Goal: Task Accomplishment & Management: Manage account settings

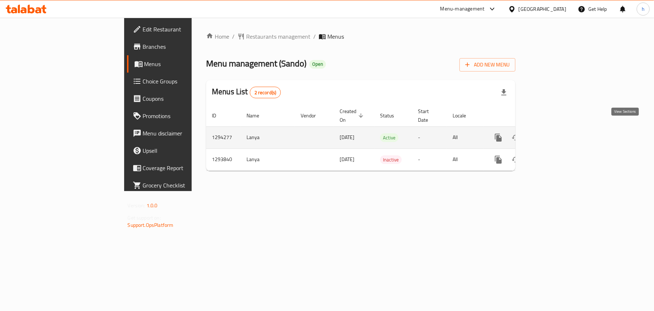
click at [559, 129] on link "enhanced table" at bounding box center [550, 137] width 17 height 17
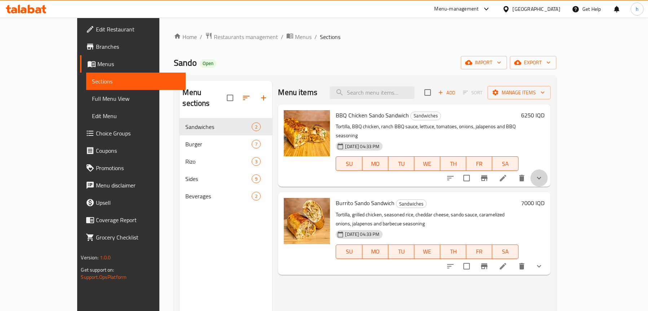
click at [548, 175] on button "show more" at bounding box center [539, 177] width 17 height 17
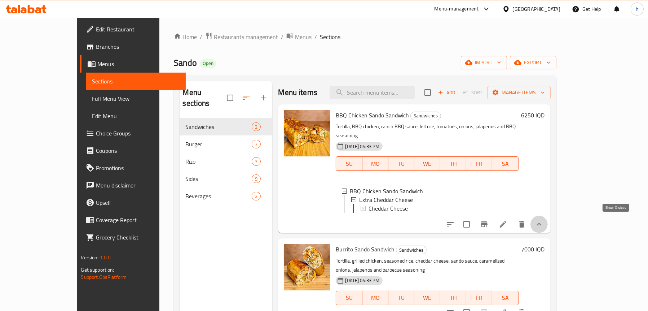
click at [544, 220] on icon "show more" at bounding box center [539, 224] width 9 height 9
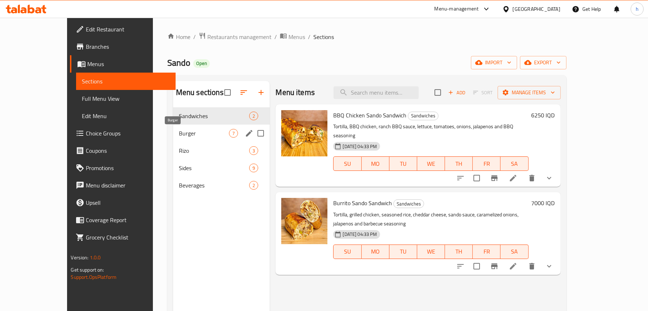
click at [179, 133] on span "Burger" at bounding box center [204, 133] width 51 height 9
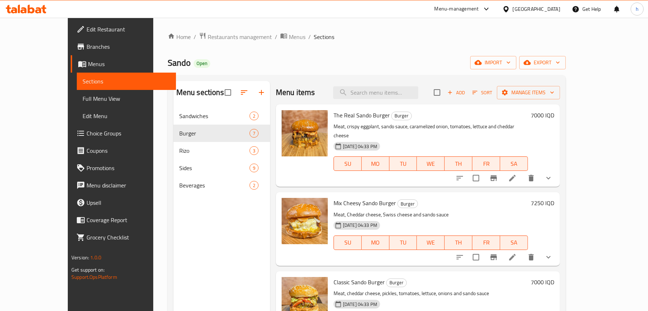
click at [553, 174] on icon "show more" at bounding box center [548, 178] width 9 height 9
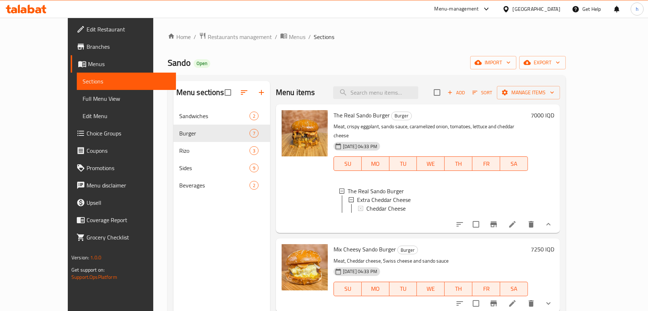
click at [87, 135] on span "Choice Groups" at bounding box center [129, 133] width 84 height 9
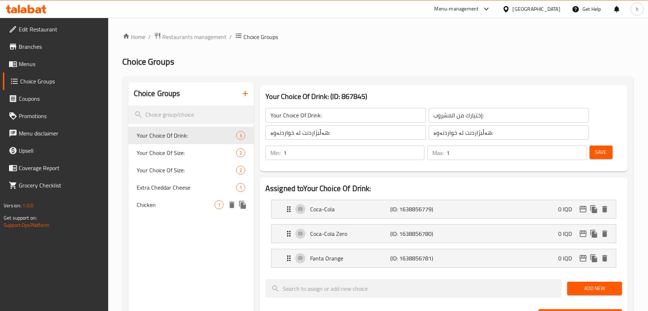
scroll to position [36, 0]
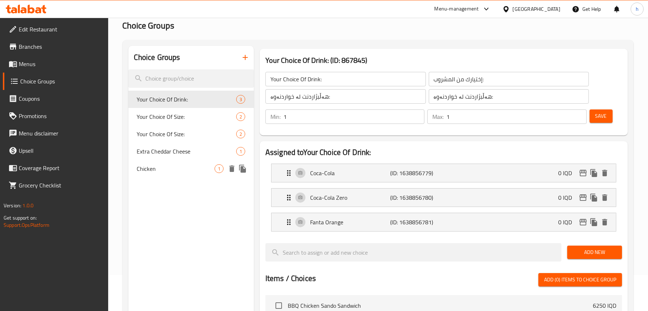
click at [165, 170] on span "Chicken" at bounding box center [176, 168] width 78 height 9
type input "Chicken"
type input "دجاج"
type input "مریشک"
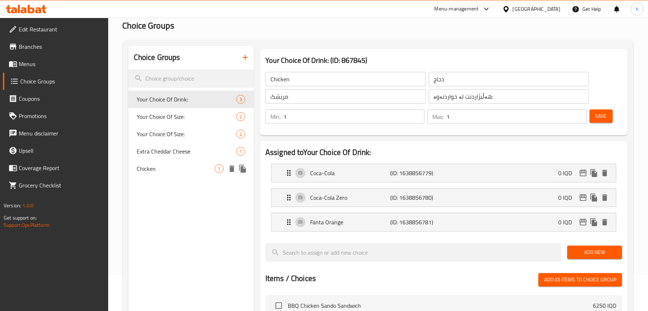
type input "0"
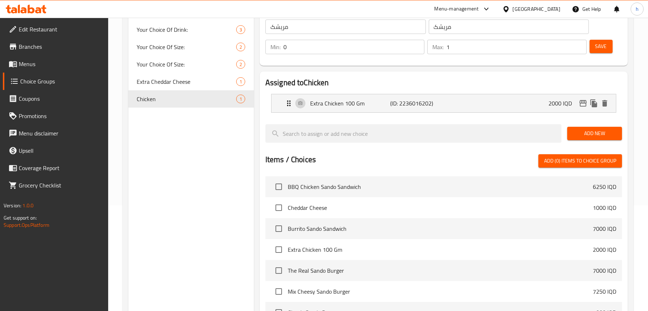
scroll to position [108, 0]
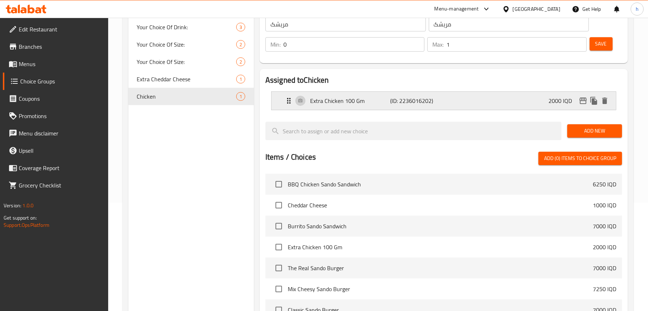
click at [332, 103] on p "Extra Chicken 100 Gm" at bounding box center [350, 100] width 80 height 9
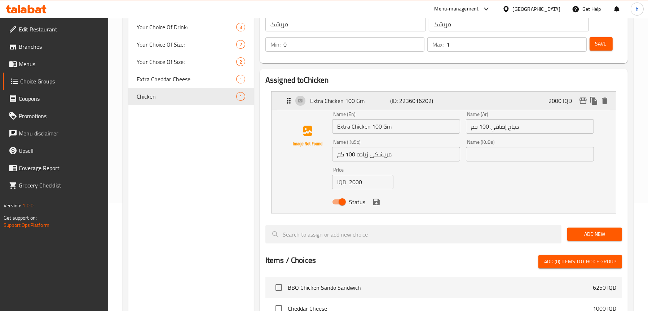
click at [332, 103] on p "Extra Chicken 100 Gm" at bounding box center [350, 100] width 80 height 9
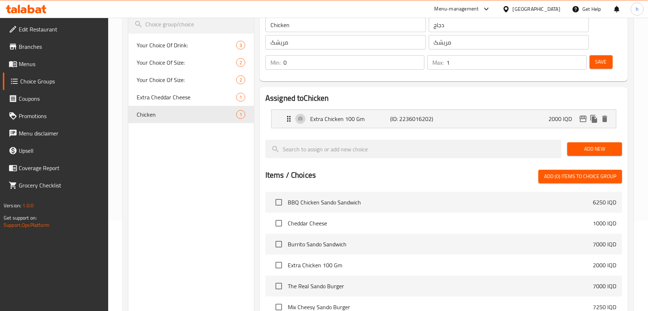
scroll to position [36, 0]
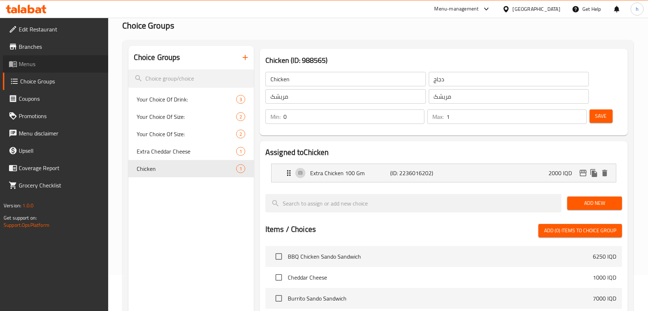
click at [40, 63] on span "Menus" at bounding box center [61, 64] width 84 height 9
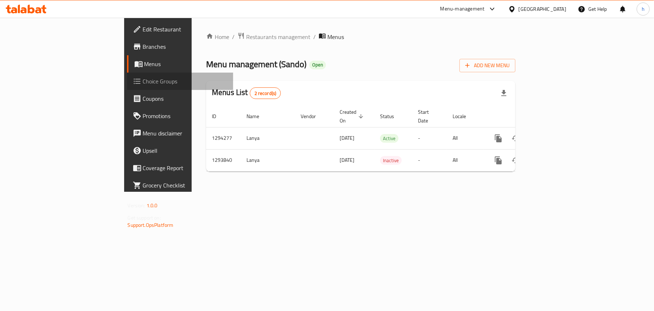
click at [143, 79] on span "Choice Groups" at bounding box center [185, 81] width 85 height 9
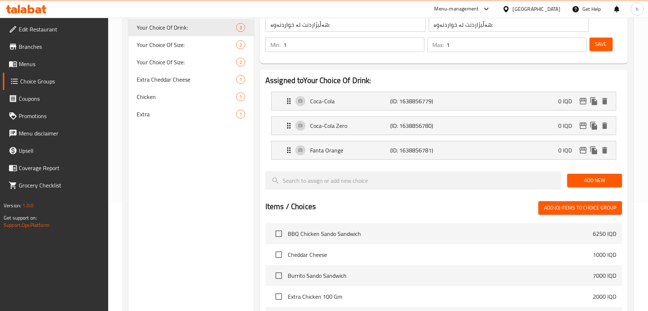
scroll to position [108, 0]
click at [181, 115] on span "Extra" at bounding box center [176, 113] width 78 height 9
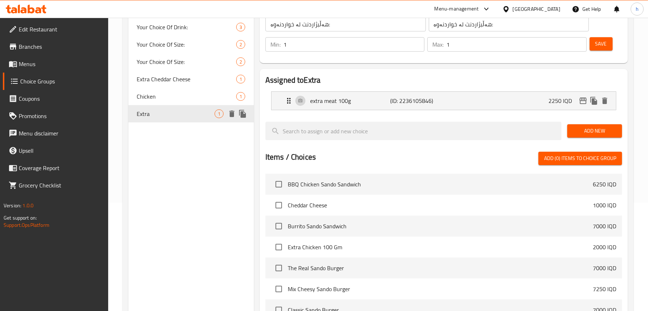
type input "Extra"
type input "زيادة"
type input "زياده"
type input "0"
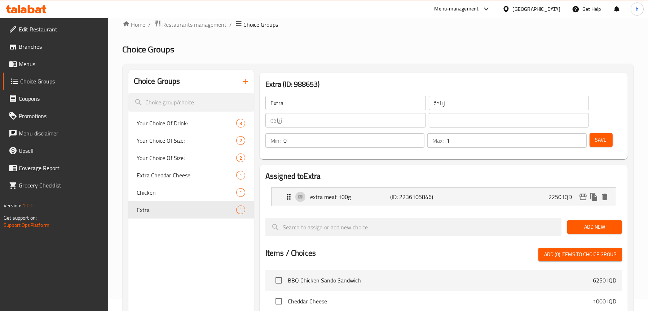
scroll to position [0, 0]
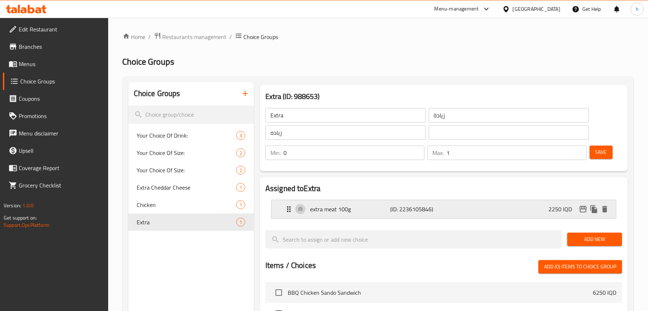
click at [322, 207] on p "extra meat 100g" at bounding box center [350, 209] width 80 height 9
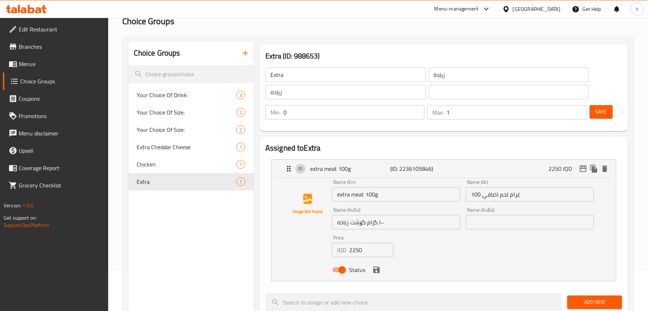
scroll to position [108, 0]
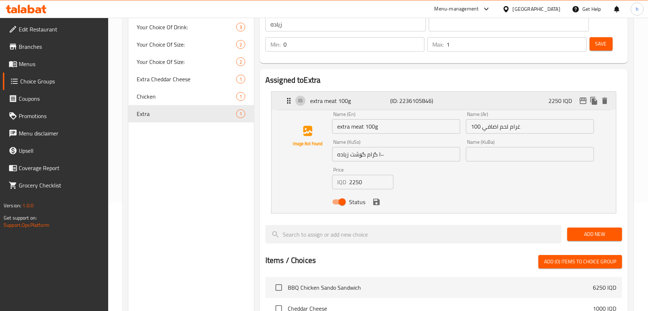
click at [347, 98] on p "extra meat 100g" at bounding box center [350, 100] width 80 height 9
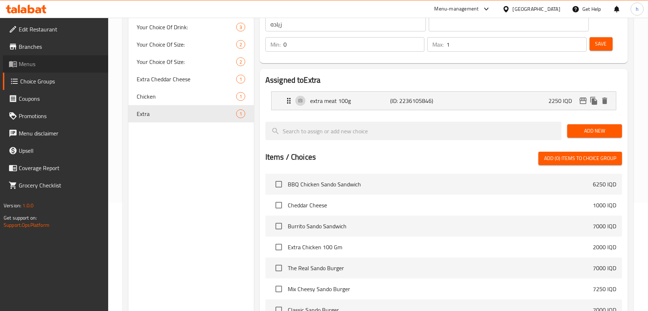
click at [30, 69] on link "Menus" at bounding box center [55, 63] width 105 height 17
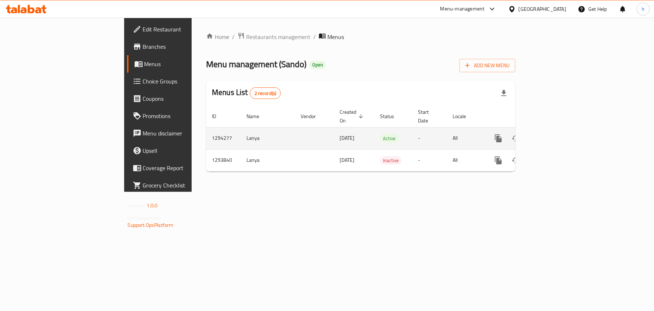
click at [554, 134] on icon "enhanced table" at bounding box center [550, 138] width 9 height 9
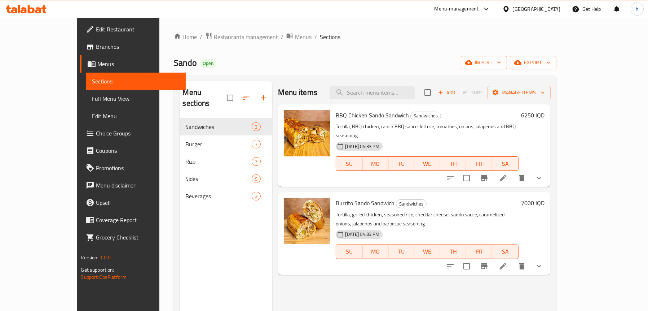
click at [96, 135] on span "Choice Groups" at bounding box center [138, 133] width 84 height 9
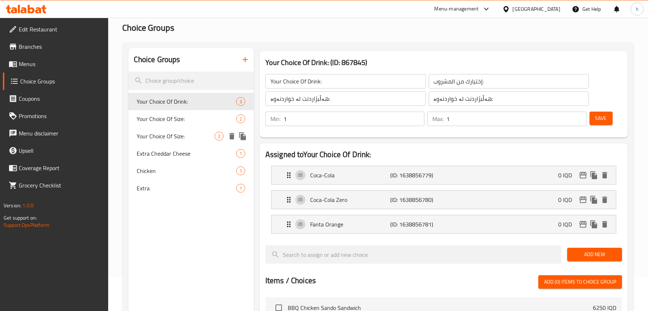
scroll to position [72, 0]
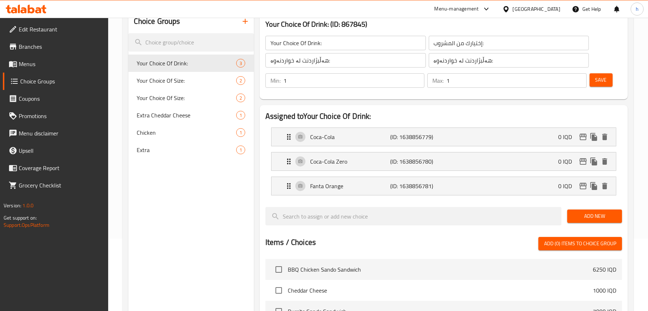
click at [157, 153] on span "Extra" at bounding box center [186, 149] width 99 height 9
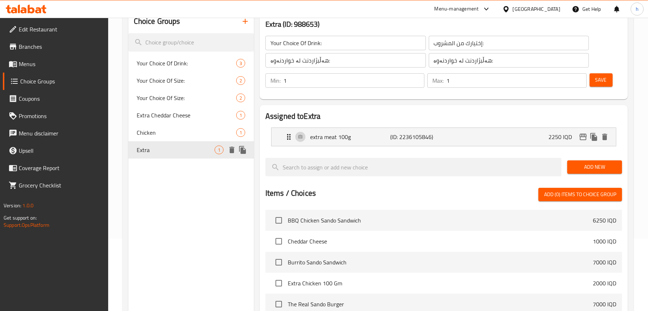
type input "Extra"
type input "زيادة"
type input "زياده"
type input "0"
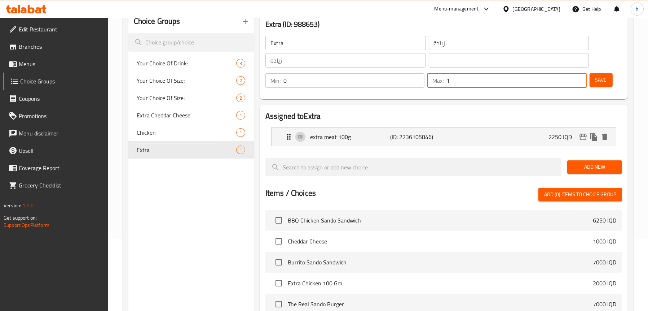
drag, startPoint x: 461, startPoint y: 80, endPoint x: 450, endPoint y: 85, distance: 11.9
click at [457, 83] on input "1" at bounding box center [517, 80] width 140 height 14
drag, startPoint x: 457, startPoint y: 76, endPoint x: 434, endPoint y: 83, distance: 23.7
click at [434, 83] on div "Max: 1 ​" at bounding box center [507, 80] width 159 height 14
type input "0"
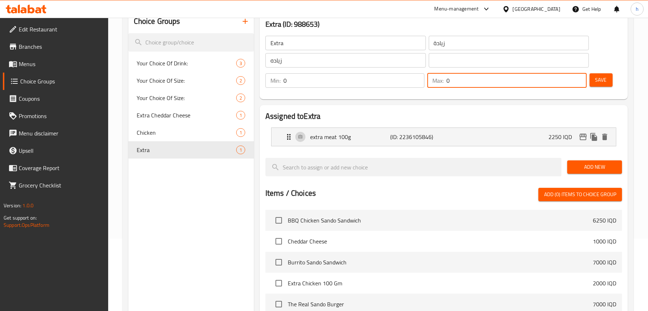
click at [610, 81] on button "Save" at bounding box center [601, 79] width 23 height 13
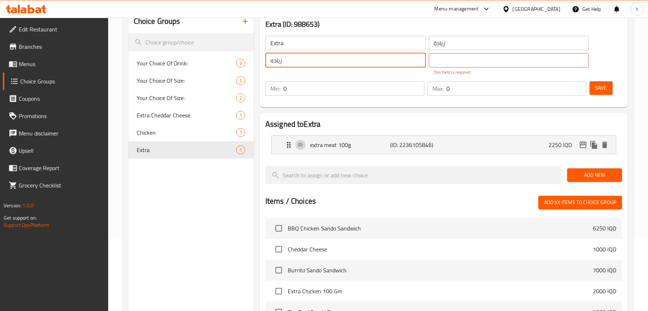
click at [241, 67] on div "Choice Groups Your Choice Of Drink: 3 Your Choice Of Size: 2 Your Choice Of Siz…" at bounding box center [379, 235] width 503 height 451
click at [462, 61] on input "text" at bounding box center [509, 60] width 161 height 14
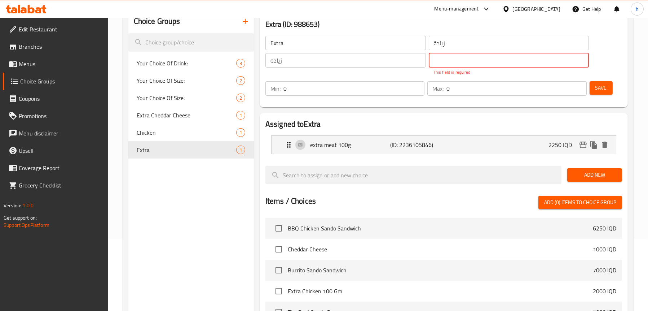
paste input "زياده"
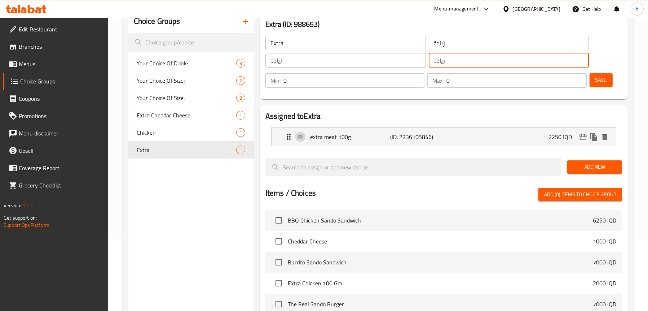
type input "زياده"
click at [589, 82] on div "Save" at bounding box center [603, 80] width 30 height 17
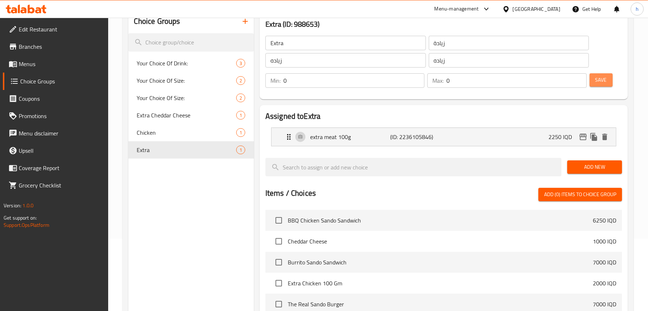
click at [605, 80] on span "Save" at bounding box center [602, 79] width 12 height 9
click at [397, 136] on p "(ID: 2236105846)" at bounding box center [416, 136] width 53 height 9
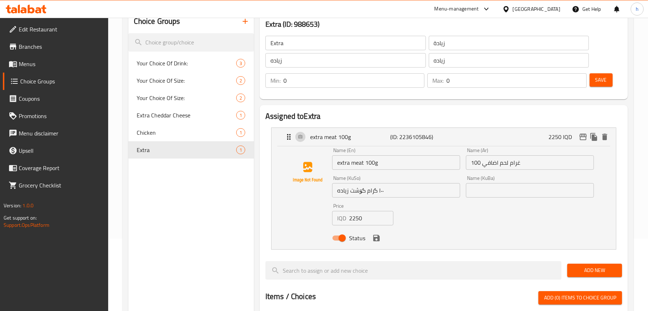
click at [342, 162] on input "extra meat 100g" at bounding box center [396, 162] width 128 height 14
click at [385, 162] on input "Extra meat 100g" at bounding box center [396, 162] width 128 height 14
type input "Extra meat 100g"
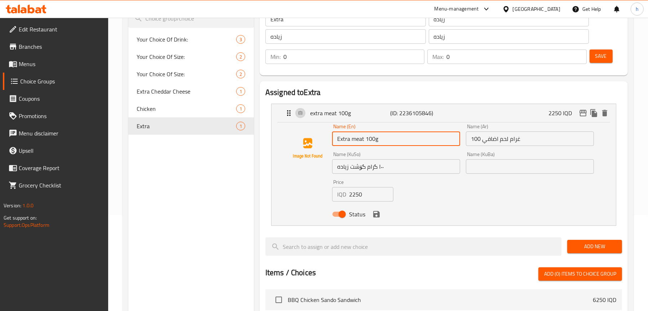
scroll to position [108, 0]
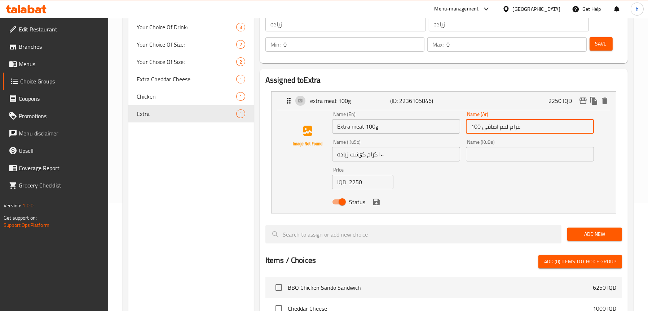
click at [518, 127] on input "100 غرام لحم اضافي" at bounding box center [530, 126] width 128 height 14
type input "100 جرام لحم اضافي"
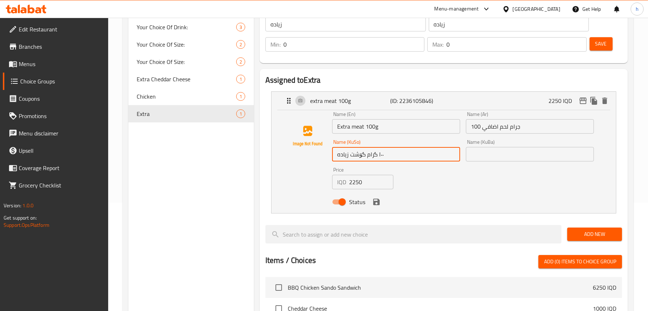
drag, startPoint x: 383, startPoint y: 154, endPoint x: 379, endPoint y: 154, distance: 4.3
click at [379, 154] on input "١٠٠ گرام گۆشت زياده" at bounding box center [396, 154] width 128 height 14
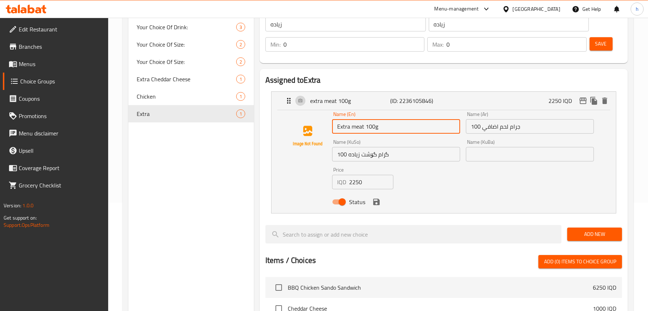
click at [403, 125] on input "Extra meat 100g" at bounding box center [396, 126] width 128 height 14
click at [580, 231] on span "Add New" at bounding box center [594, 233] width 43 height 9
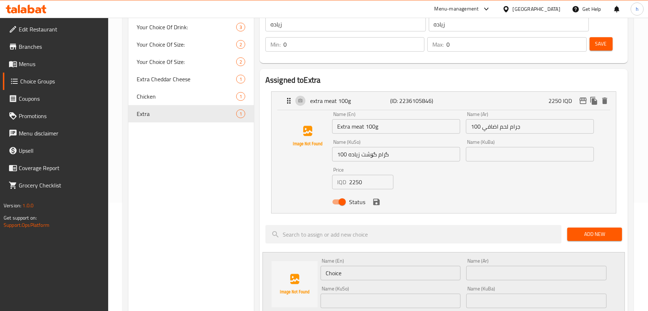
click at [376, 208] on div "Status" at bounding box center [463, 201] width 268 height 19
click at [345, 155] on input "100 گرام گۆشت زياده" at bounding box center [396, 154] width 128 height 14
click at [398, 157] on input "100 گرام گۆشت زياده" at bounding box center [396, 154] width 128 height 14
click at [341, 152] on input "100 گرام گۆشت زياده" at bounding box center [396, 154] width 128 height 14
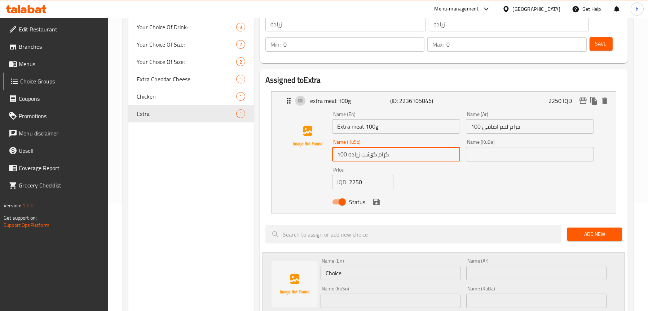
click at [341, 152] on input "100 گرام گۆشت زياده" at bounding box center [396, 154] width 128 height 14
click at [402, 154] on input "گرام گۆشت زياده" at bounding box center [396, 154] width 128 height 14
paste input "100"
click at [341, 155] on input "گرام گۆشت زياده 100" at bounding box center [396, 154] width 128 height 14
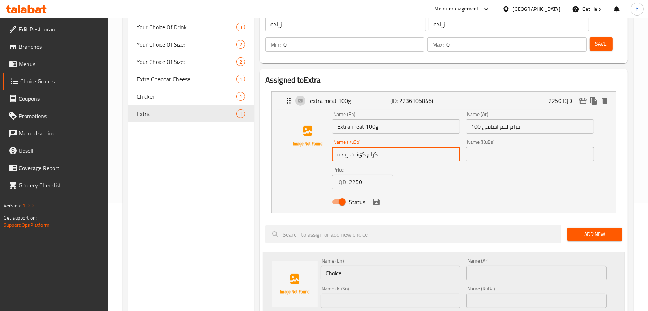
click at [338, 154] on input "گرام گۆشت زياده" at bounding box center [396, 154] width 128 height 14
paste input "100"
click at [372, 199] on icon "save" at bounding box center [376, 201] width 9 height 9
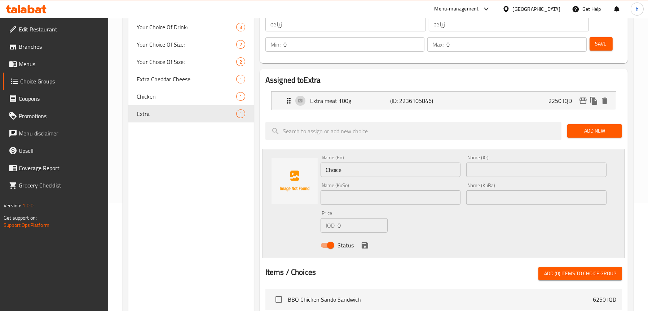
type input "100 گرام گۆشت زياده"
click at [466, 106] on div "Extra meat 100g (ID: 2236105846) 2250 IQD" at bounding box center [446, 101] width 323 height 18
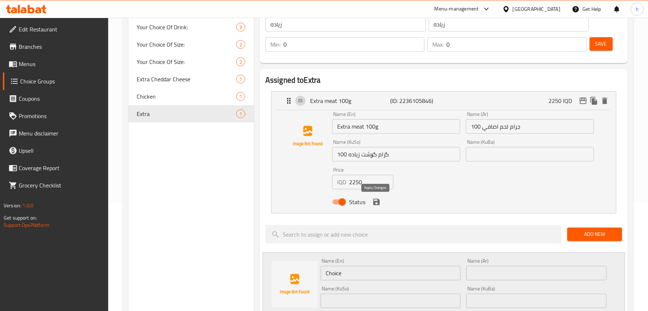
click at [378, 203] on icon "save" at bounding box center [376, 201] width 6 height 6
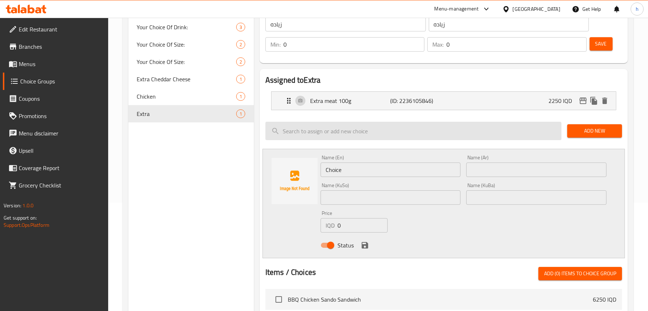
click at [393, 126] on input "search" at bounding box center [414, 131] width 297 height 18
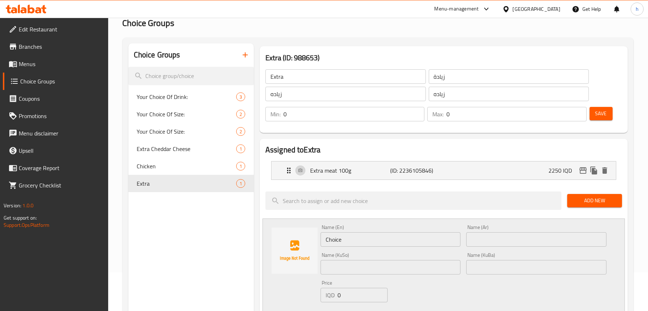
scroll to position [36, 0]
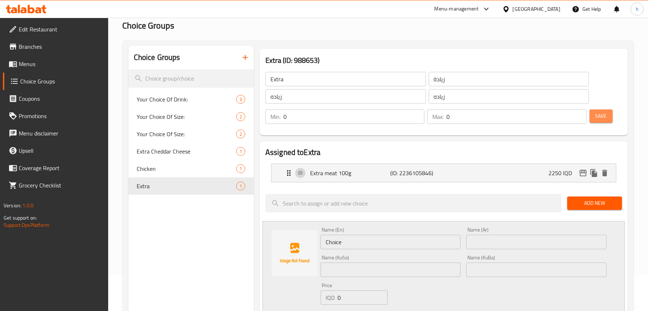
click at [603, 120] on span "Save" at bounding box center [602, 115] width 12 height 9
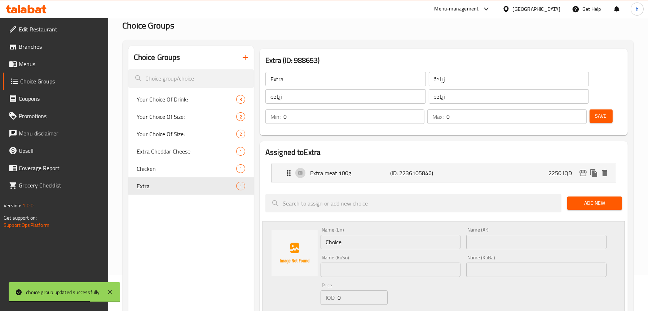
click at [394, 161] on li "Extra meat 100g (ID: 2236105846) 2250 IQD Name (En) Extra meat 100g Name (En) N…" at bounding box center [444, 173] width 357 height 25
click at [386, 170] on p "Extra meat 100g" at bounding box center [350, 172] width 80 height 9
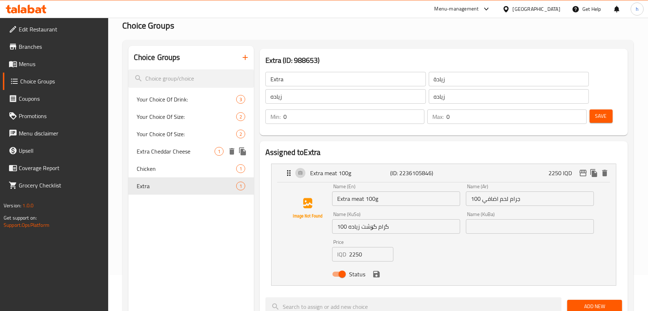
click at [170, 144] on div "Extra Cheddar Cheese 1" at bounding box center [191, 151] width 126 height 17
type input "Extra Cheddar Cheese"
type input "إكسترا [PERSON_NAME]"
type input "پەنیری چێدەری ئێکسترا"
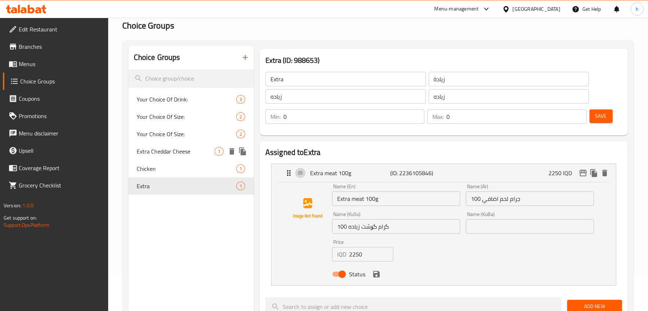
type input "1"
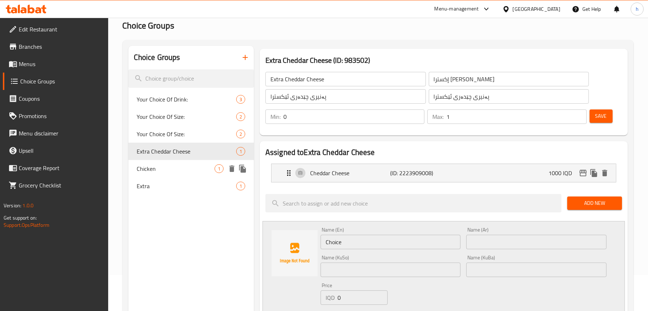
click at [161, 170] on span "Chicken" at bounding box center [176, 168] width 78 height 9
type input "Chicken"
type input "دجاج"
type input "مریشک"
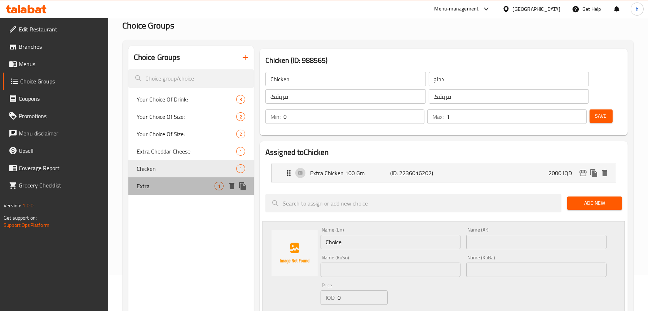
click at [157, 185] on span "Extra" at bounding box center [176, 185] width 78 height 9
type input "Extra"
type input "زيادة"
type input "زياده"
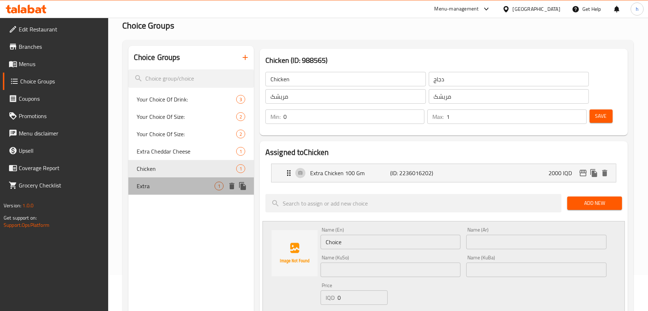
type input "0"
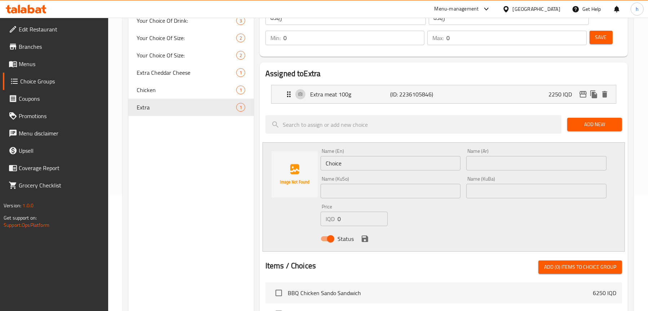
scroll to position [72, 0]
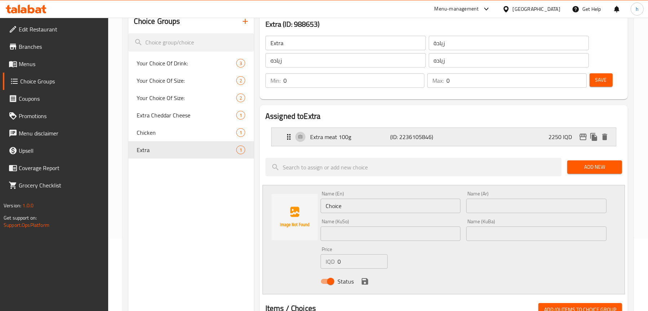
click at [334, 139] on p "Extra meat 100g" at bounding box center [350, 136] width 80 height 9
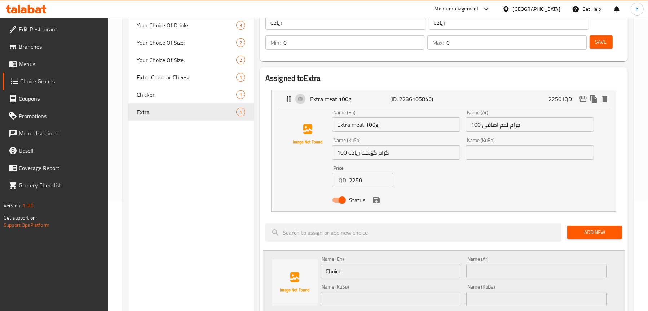
scroll to position [108, 0]
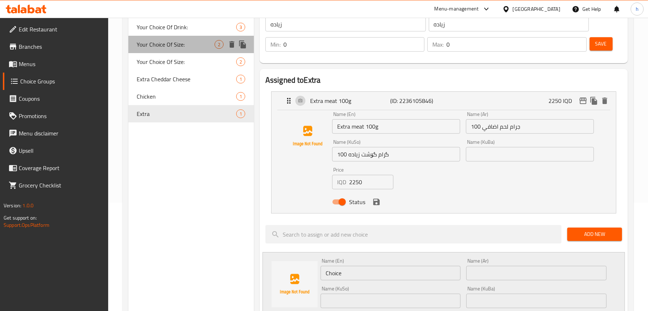
click at [155, 43] on span "Your Choice Of Size:" at bounding box center [176, 44] width 78 height 9
type input "Your Choice Of Size:"
type input "إختيارك من الحجم:"
type input "هەڵبژاردنت لە قەبارە:"
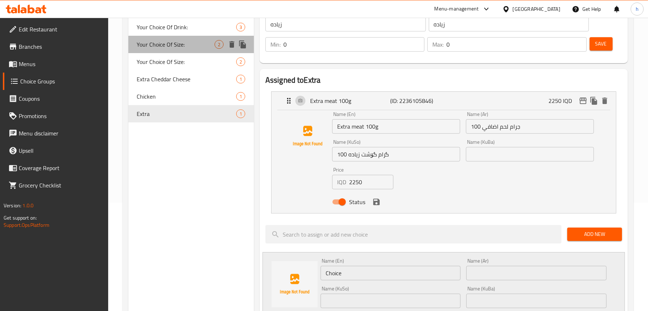
type input "1"
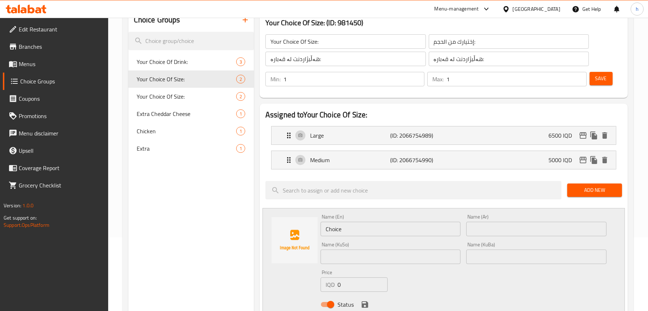
scroll to position [72, 0]
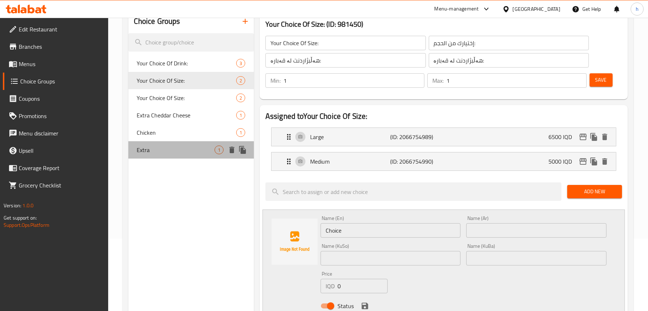
click at [158, 152] on span "Extra" at bounding box center [176, 149] width 78 height 9
type input "Extra"
type input "زيادة"
type input "زياده"
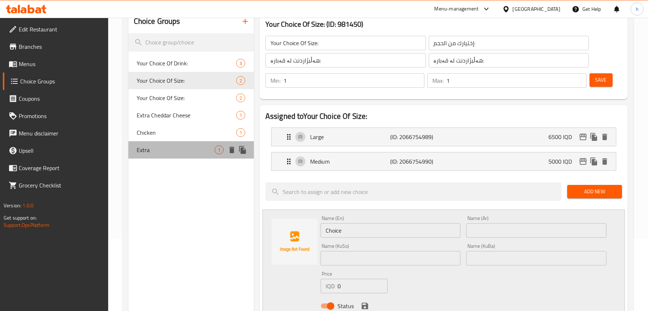
type input "0"
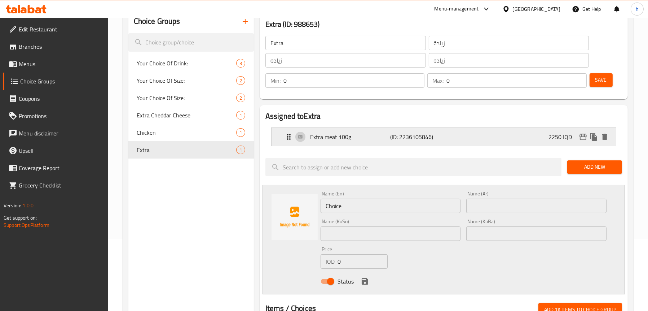
click at [344, 137] on p "Extra meat 100g" at bounding box center [350, 136] width 80 height 9
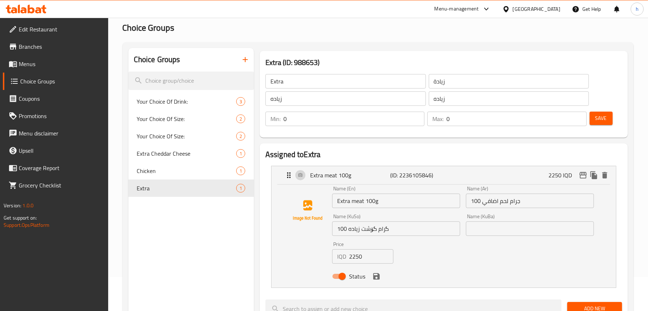
scroll to position [36, 0]
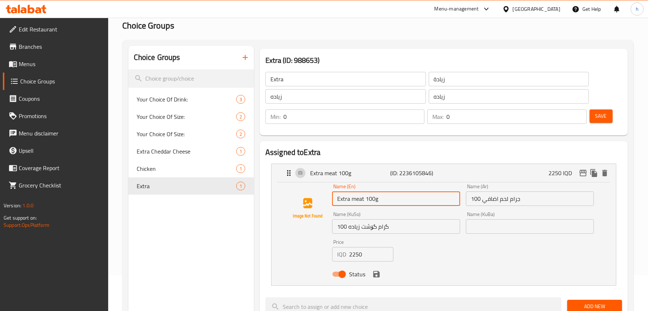
click at [374, 200] on input "Extra meat 100g" at bounding box center [396, 198] width 128 height 14
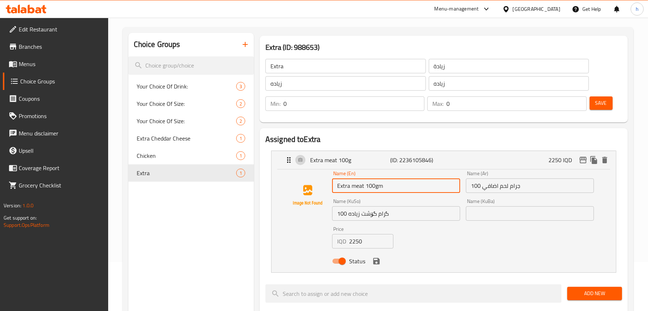
scroll to position [72, 0]
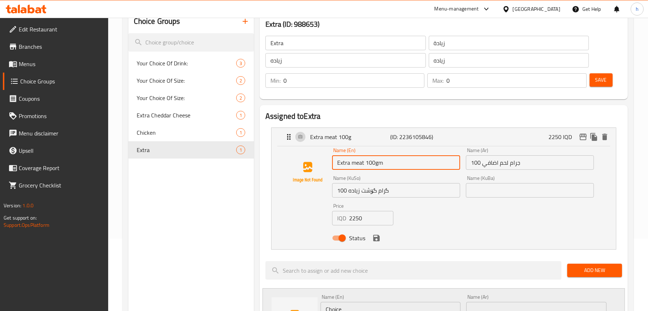
type input "Extra meat 100gm"
click at [604, 84] on span "Save" at bounding box center [602, 79] width 12 height 9
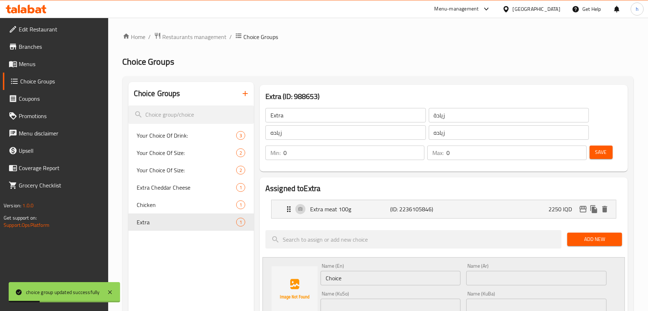
scroll to position [0, 0]
click at [366, 209] on p "Extra meat 100g" at bounding box center [350, 209] width 80 height 9
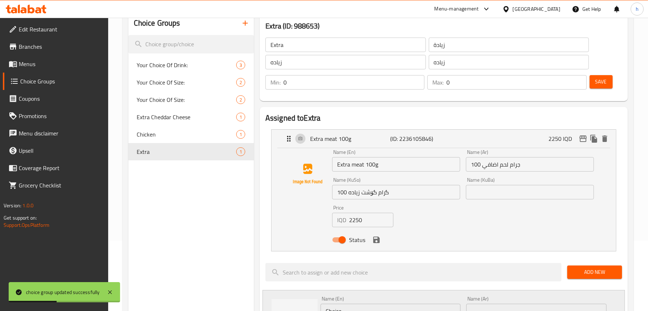
scroll to position [72, 0]
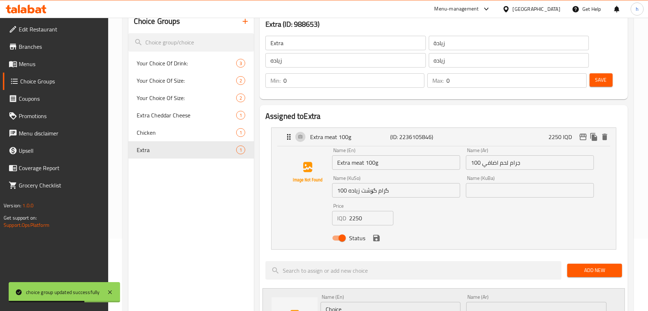
click at [446, 43] on input "زيادة" at bounding box center [509, 43] width 161 height 14
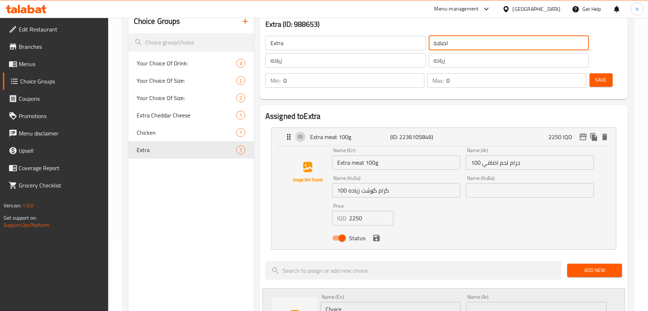
click at [439, 43] on input "اضافة" at bounding box center [509, 43] width 161 height 14
click at [337, 63] on input "زياده" at bounding box center [346, 60] width 161 height 14
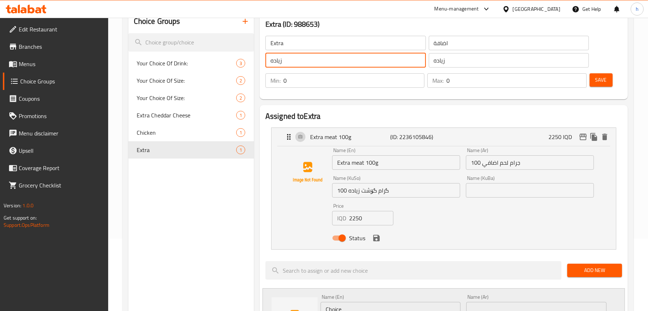
click at [445, 40] on input "اضافة" at bounding box center [509, 43] width 161 height 14
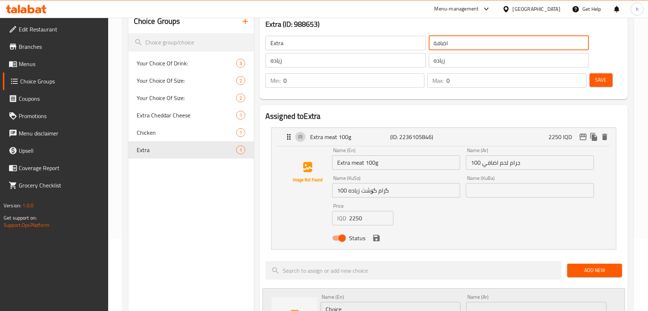
click at [445, 40] on input "اضافة" at bounding box center [509, 43] width 161 height 14
click at [343, 60] on input "زياده" at bounding box center [346, 60] width 161 height 14
click at [442, 44] on input "اضافة" at bounding box center [509, 43] width 161 height 14
type input "اضافي"
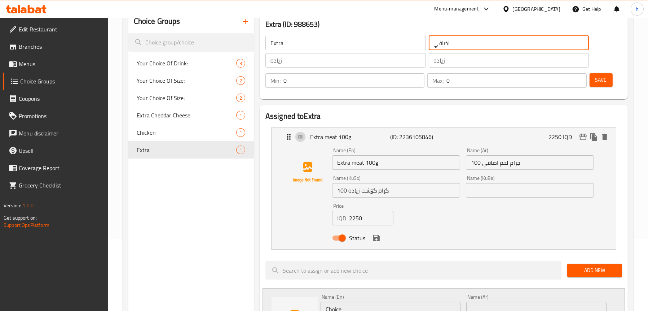
click at [607, 78] on button "Save" at bounding box center [601, 79] width 23 height 13
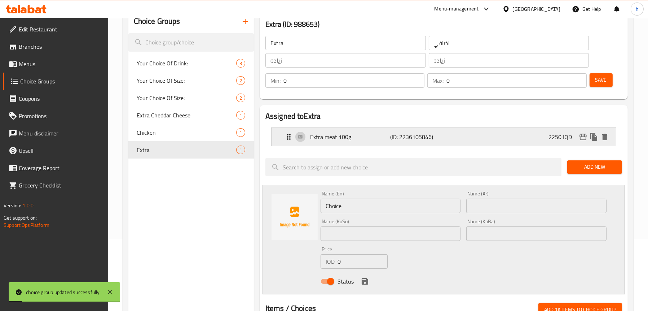
click at [433, 135] on p "(ID: 2236105846)" at bounding box center [416, 136] width 53 height 9
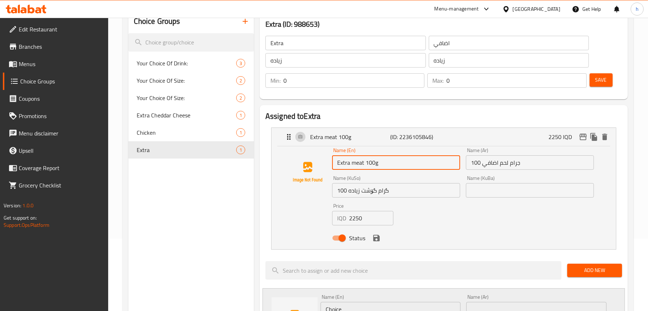
click at [396, 167] on input "Extra meat 100g" at bounding box center [396, 162] width 128 height 14
type input "Extra meat 100gm"
click at [593, 78] on button "Save" at bounding box center [601, 79] width 23 height 13
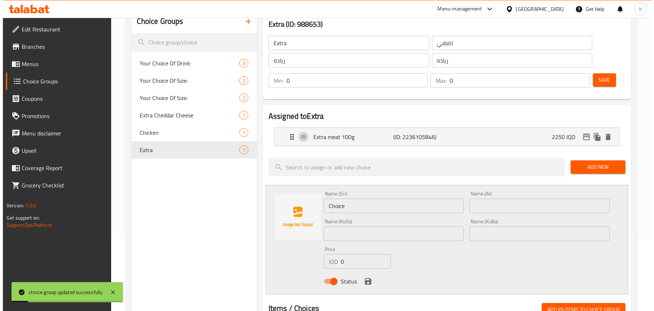
scroll to position [0, 0]
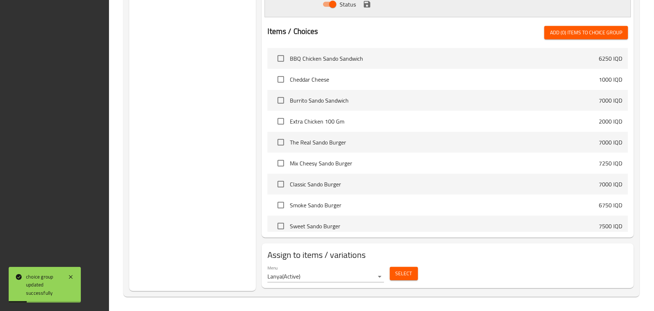
click at [174, 153] on div "Choice Groups Your Choice Of Drink: 3 Your Choice Of Size: 2 Your Choice Of Siz…" at bounding box center [192, 12] width 127 height 558
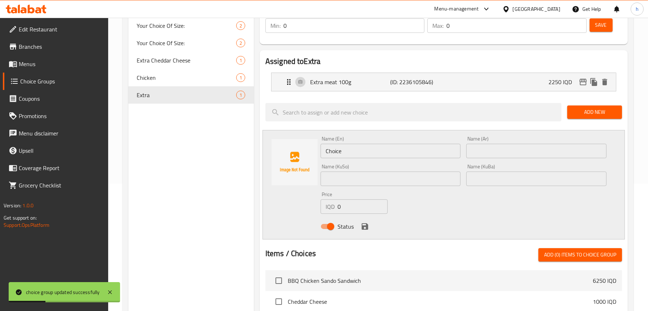
scroll to position [96, 0]
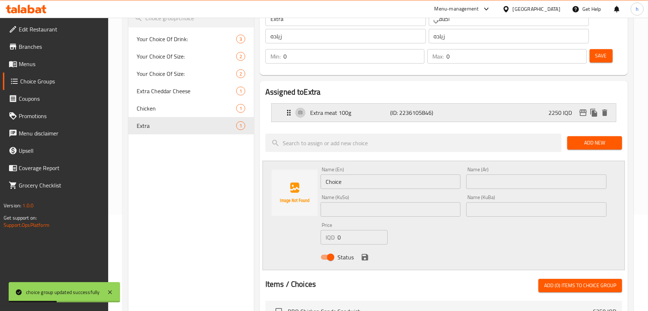
click at [429, 113] on p "(ID: 2236105846)" at bounding box center [416, 112] width 53 height 9
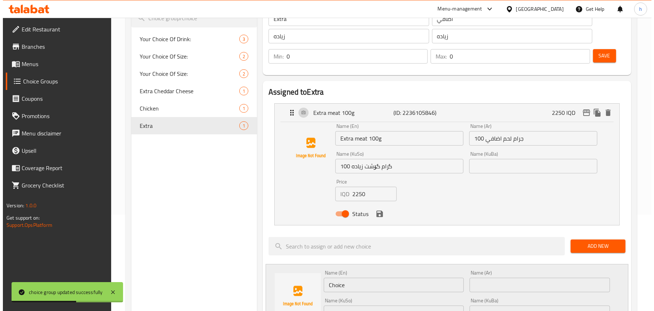
scroll to position [0, 0]
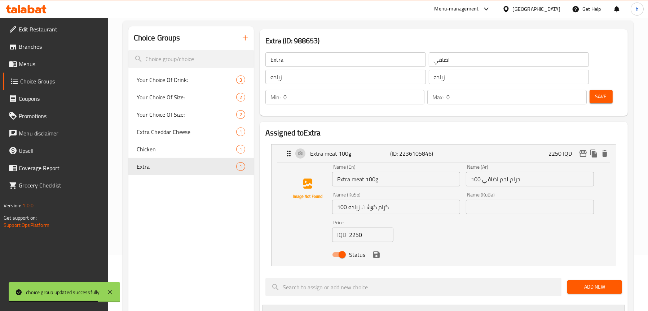
scroll to position [55, 0]
click at [390, 177] on input "Extra meat 100g" at bounding box center [396, 179] width 128 height 14
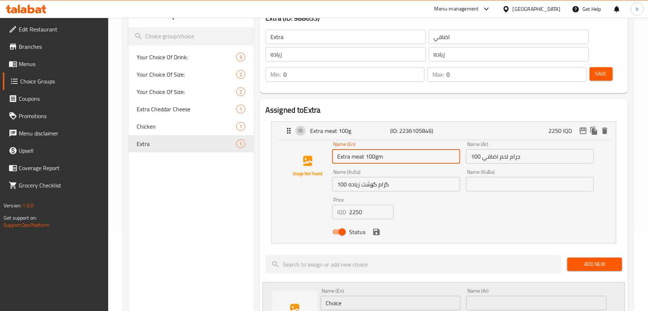
scroll to position [91, 0]
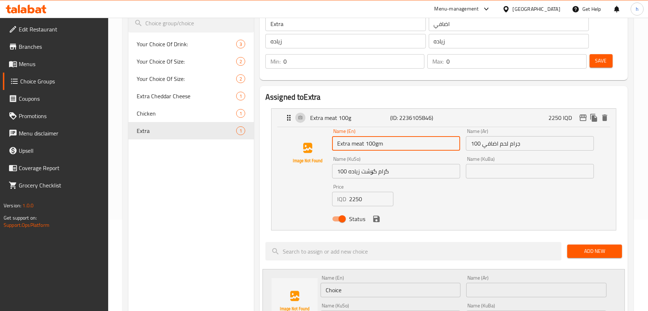
click at [377, 219] on icon "save" at bounding box center [376, 218] width 9 height 9
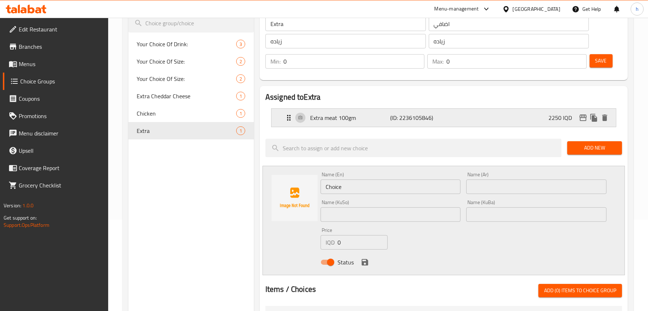
click at [392, 113] on p "(ID: 2236105846)" at bounding box center [416, 117] width 53 height 9
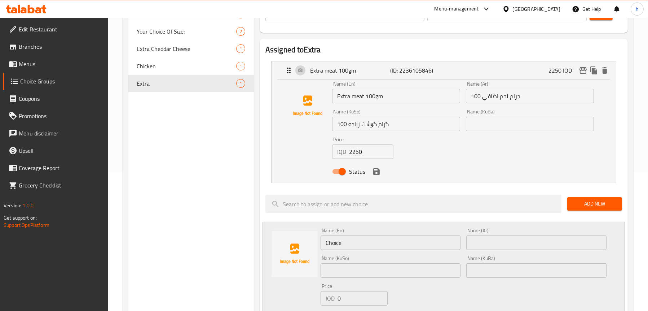
scroll to position [127, 0]
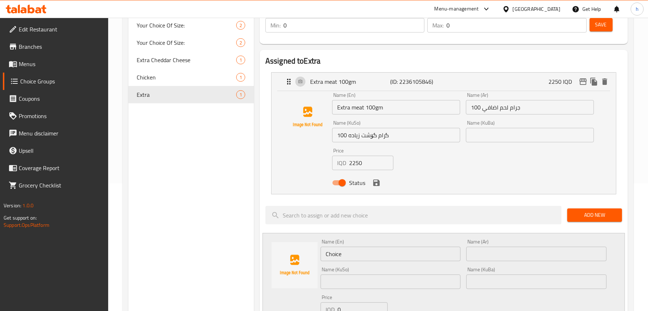
click at [355, 107] on input "Extra meat 100gm" at bounding box center [396, 107] width 128 height 14
click at [378, 183] on icon "save" at bounding box center [376, 182] width 6 height 6
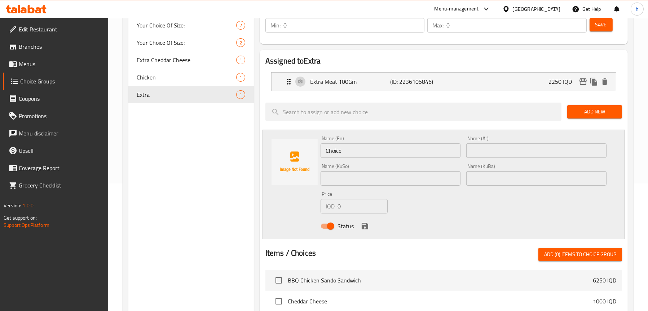
type input "Extra Meat 100Gm"
click at [372, 85] on p "Extra Meat 100Gm" at bounding box center [350, 81] width 80 height 9
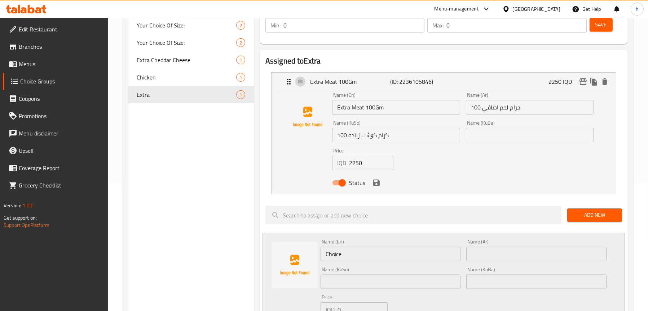
click at [34, 67] on span "Menus" at bounding box center [61, 64] width 84 height 9
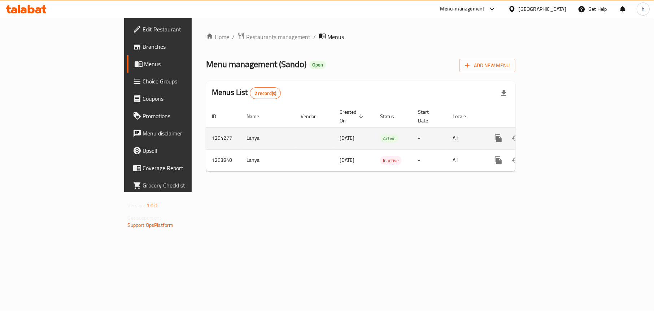
click at [554, 134] on icon "enhanced table" at bounding box center [550, 138] width 9 height 9
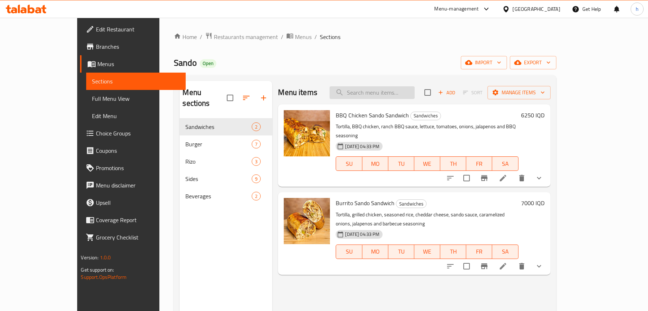
click at [401, 92] on input "search" at bounding box center [372, 92] width 85 height 13
paste input "BBQ Chicken Sando Sandwich"
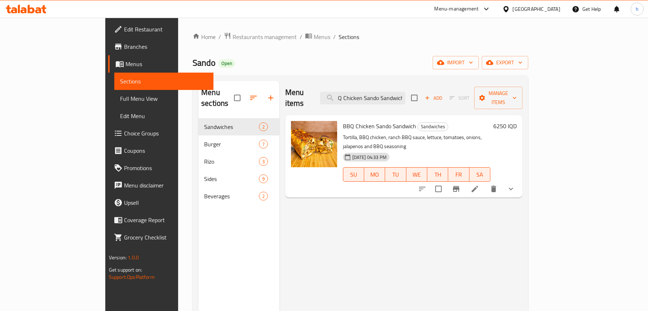
type input "BBQ Chicken Sando Sandwich"
click at [516, 184] on icon "show more" at bounding box center [511, 188] width 9 height 9
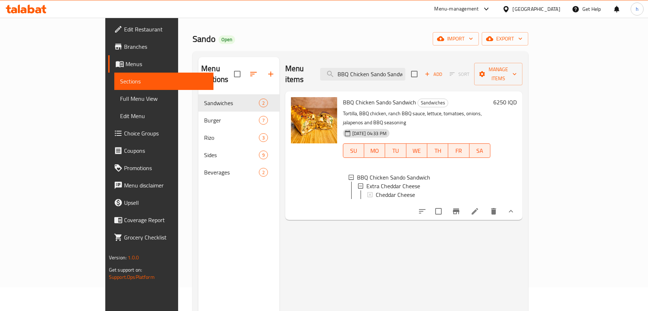
scroll to position [36, 0]
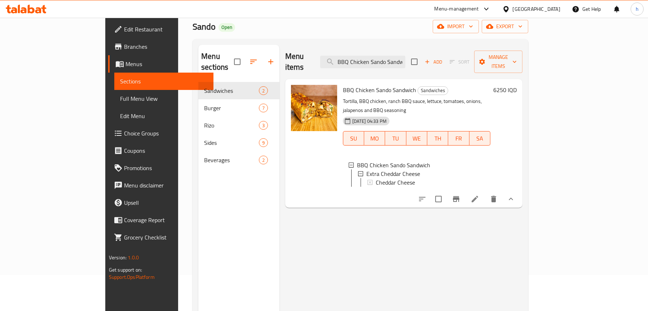
click at [114, 93] on link "Full Menu View" at bounding box center [163, 98] width 99 height 17
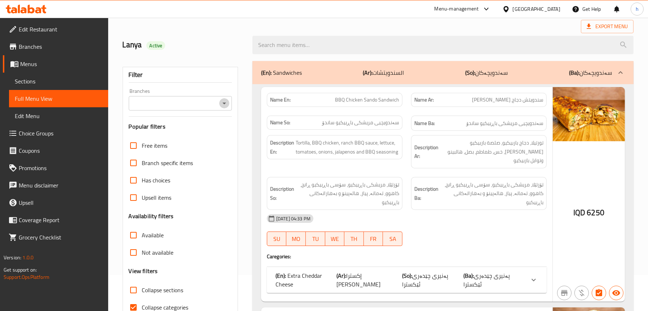
click at [225, 103] on icon "Open" at bounding box center [225, 103] width 4 height 2
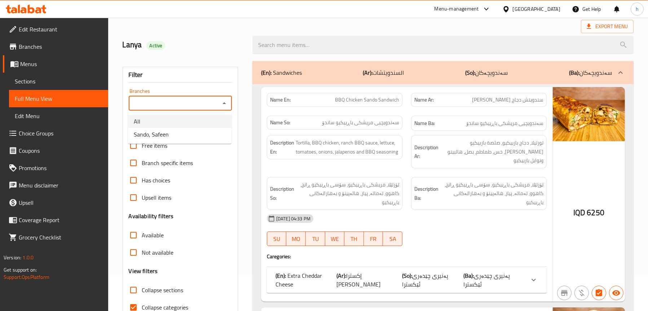
click at [208, 129] on li "Sando, Safeen" at bounding box center [180, 134] width 104 height 13
type input "Sando, Safeen"
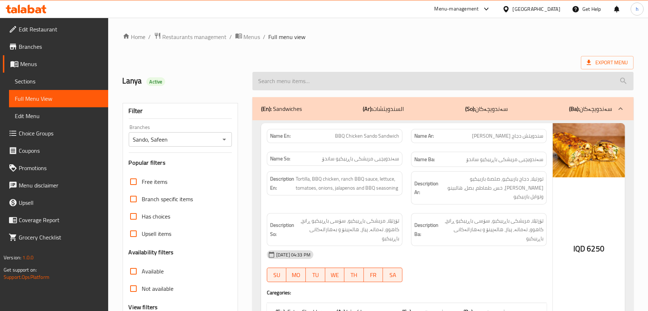
click at [317, 81] on input "search" at bounding box center [443, 81] width 381 height 18
paste input "BBQ Chicken Sando Sandwich"
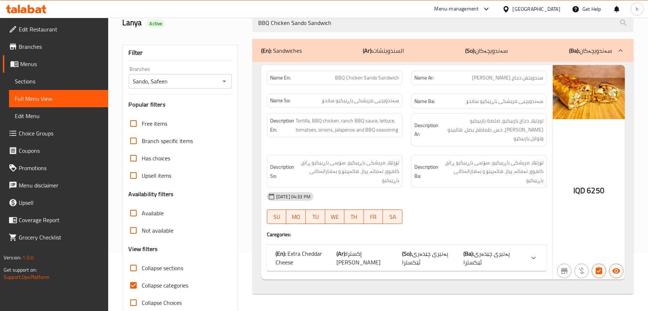
scroll to position [73, 0]
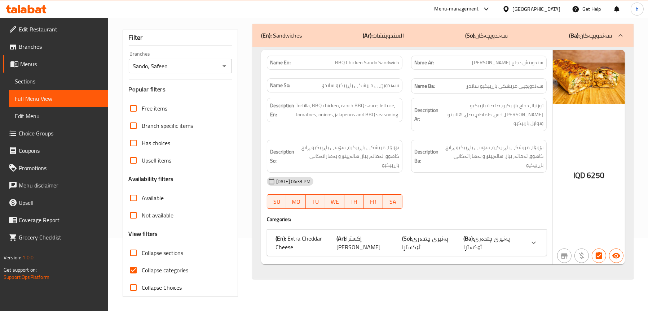
type input "BBQ Chicken Sando Sandwich"
click at [510, 233] on span "پەنیری چێدەری ئێکسترا" at bounding box center [487, 242] width 47 height 19
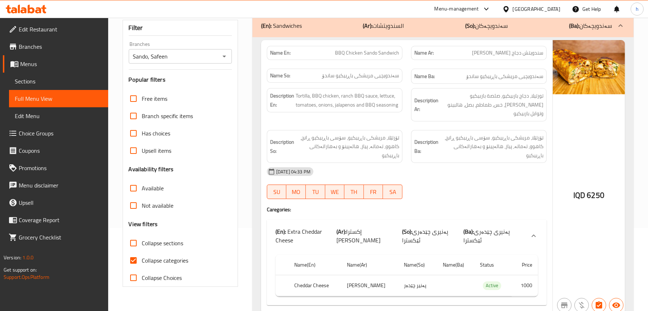
scroll to position [88, 0]
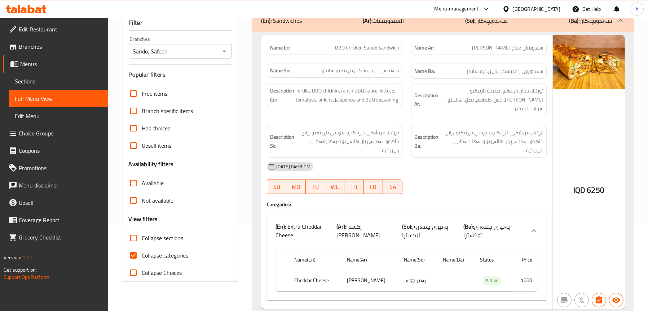
click at [384, 269] on td "[PERSON_NAME]" at bounding box center [369, 279] width 57 height 21
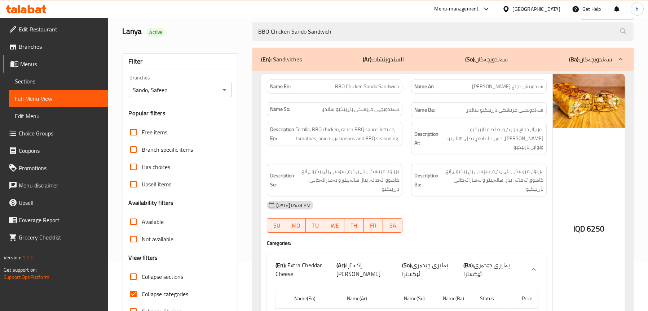
scroll to position [16, 0]
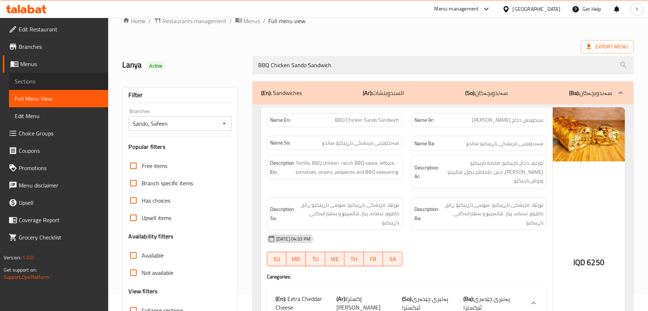
click at [36, 77] on span "Sections" at bounding box center [59, 81] width 88 height 9
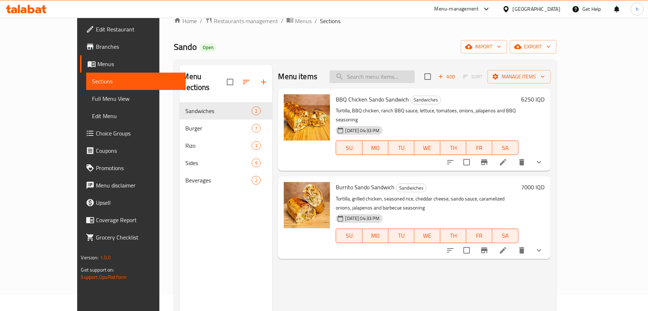
click at [383, 74] on input "search" at bounding box center [372, 76] width 85 height 13
paste input "BBQ Chicken Sando Sandwich"
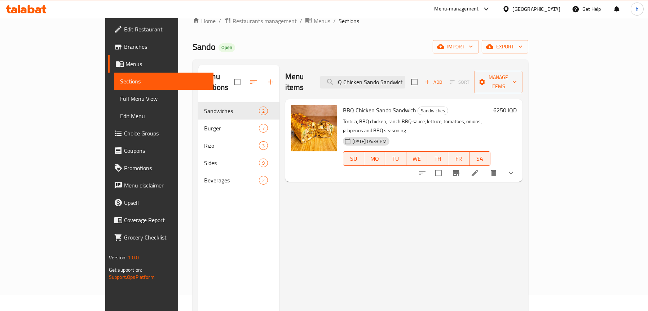
type input "BBQ Chicken Sando Sandwich"
click at [516, 168] on icon "show more" at bounding box center [511, 172] width 9 height 9
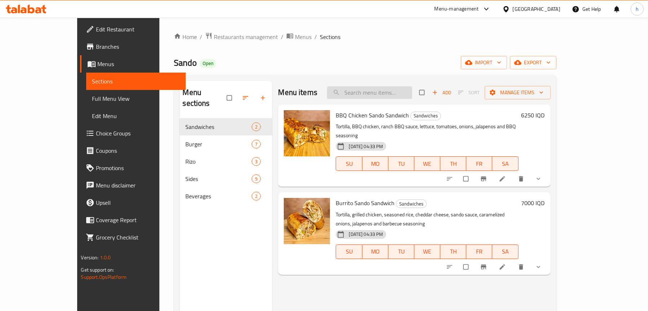
click at [397, 90] on input "search" at bounding box center [369, 92] width 85 height 13
paste input "BBQ Chicken Sando Sandwich"
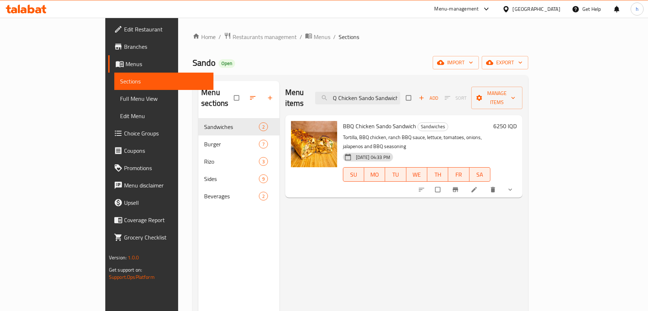
type input "BBQ Chicken Sando Sandwich"
click at [514, 186] on icon "show more" at bounding box center [510, 189] width 7 height 7
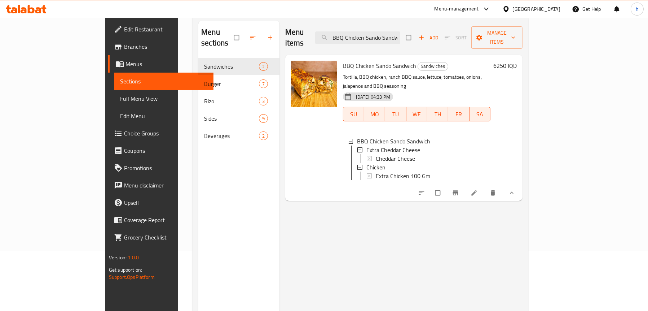
scroll to position [72, 0]
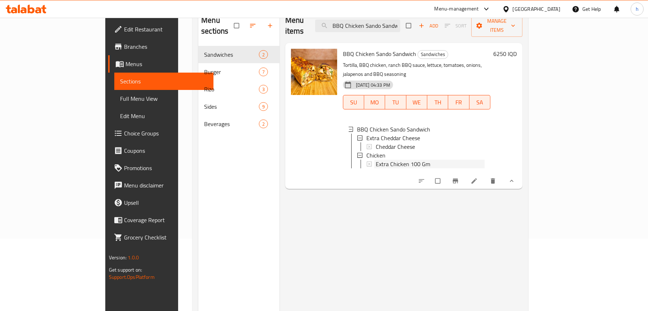
click at [376, 159] on span "Extra Chicken 100 Gm" at bounding box center [403, 163] width 54 height 9
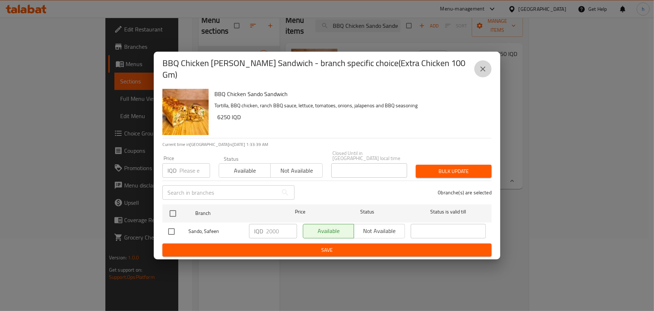
click at [486, 71] on icon "close" at bounding box center [482, 69] width 9 height 9
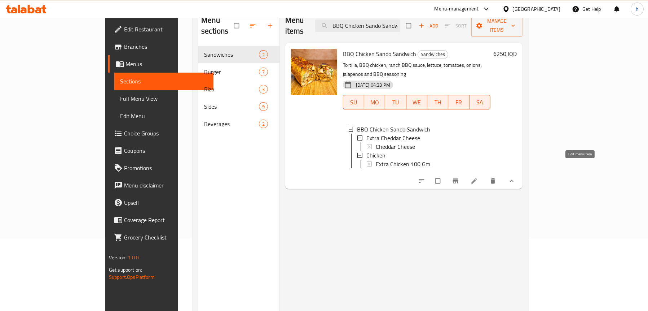
click at [478, 177] on icon at bounding box center [474, 180] width 7 height 7
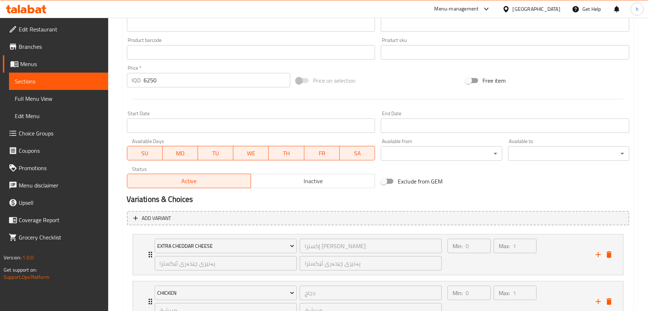
scroll to position [368, 0]
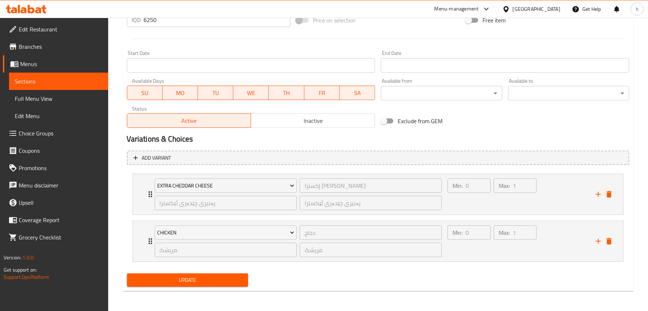
click at [57, 98] on span "Full Menu View" at bounding box center [59, 98] width 88 height 9
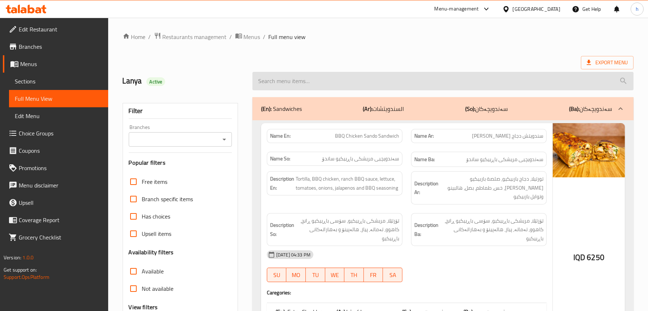
click at [365, 78] on input "search" at bounding box center [443, 81] width 381 height 18
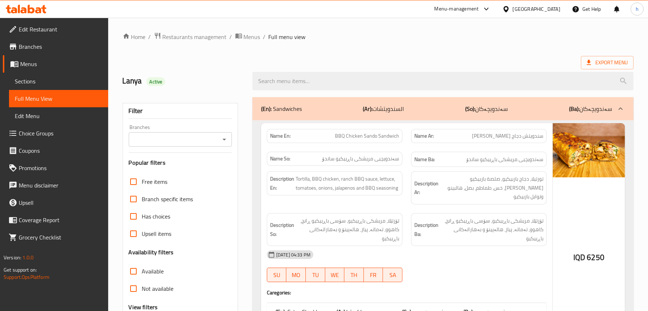
paste input "BBQ Chicken Sando Sandwich"
click at [222, 138] on icon "Open" at bounding box center [224, 139] width 9 height 9
type input "BBQ Chicken Sando Sandwich"
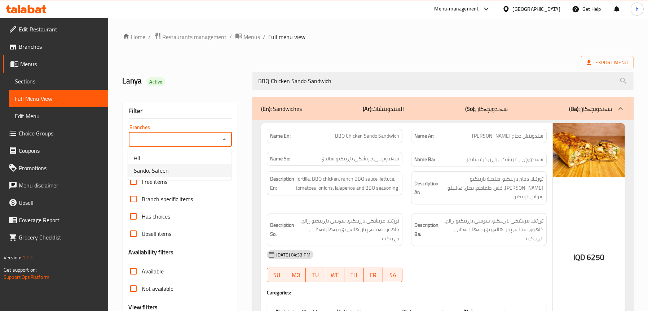
click at [169, 166] on li "Sando, Safeen" at bounding box center [180, 170] width 104 height 13
type input "Sando, Safeen"
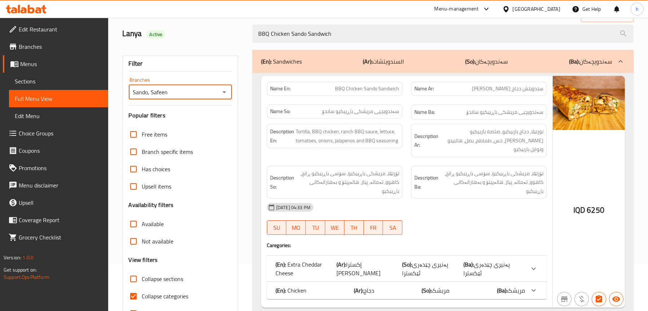
scroll to position [73, 0]
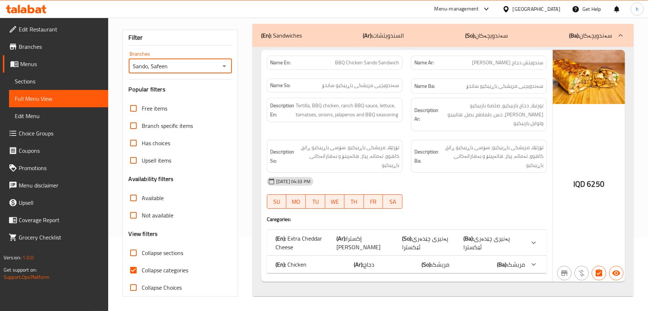
click at [403, 239] on div "(En): Chicken (Ar): دجاج (So): مریشک (Ba): مریشک" at bounding box center [401, 242] width 250 height 17
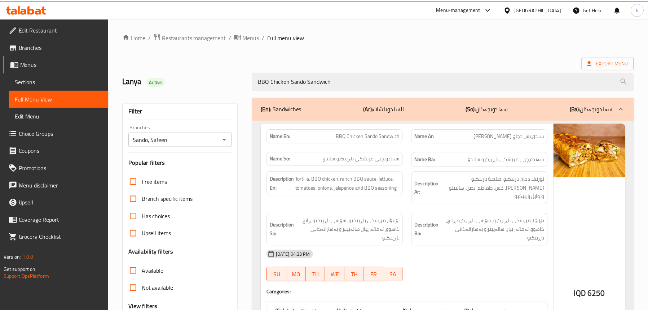
scroll to position [120, 0]
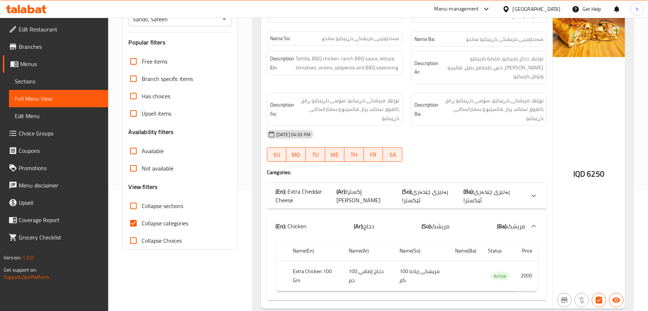
click at [418, 186] on span "پەنیری چێدەری ئێکسترا" at bounding box center [425, 195] width 46 height 19
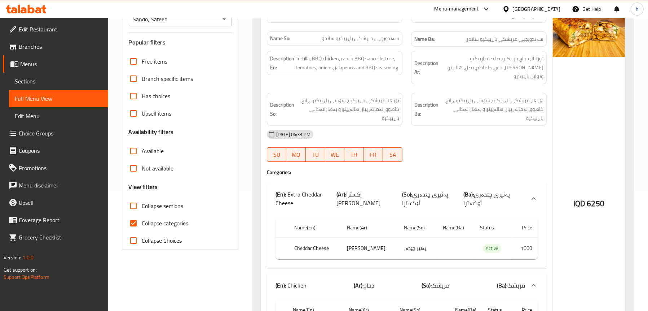
click at [419, 189] on span "پەنیری چێدەری ئێکسترا" at bounding box center [425, 198] width 46 height 19
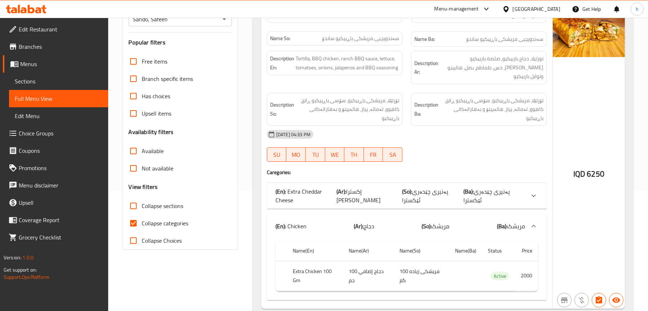
click at [54, 77] on span "Sections" at bounding box center [59, 81] width 88 height 9
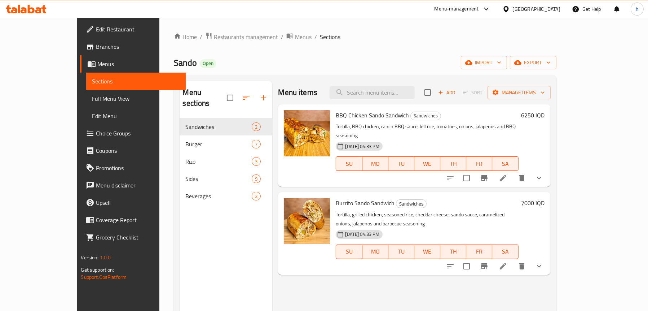
click at [96, 131] on span "Choice Groups" at bounding box center [138, 133] width 84 height 9
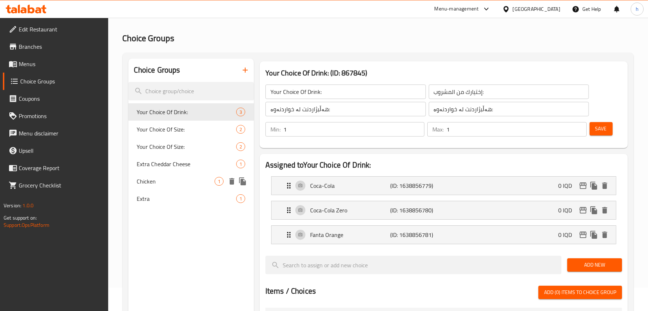
scroll to position [36, 0]
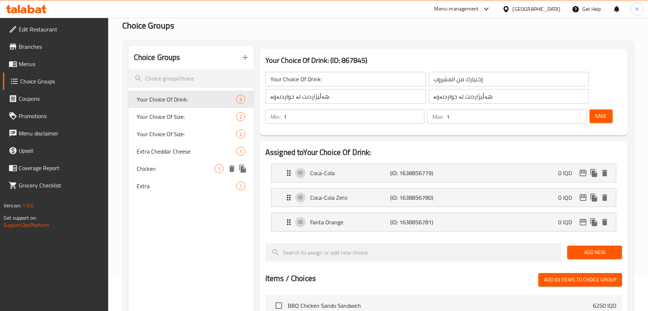
click at [149, 171] on span "Chicken" at bounding box center [176, 168] width 78 height 9
type input "Chicken"
type input "دجاج"
type input "مریشک"
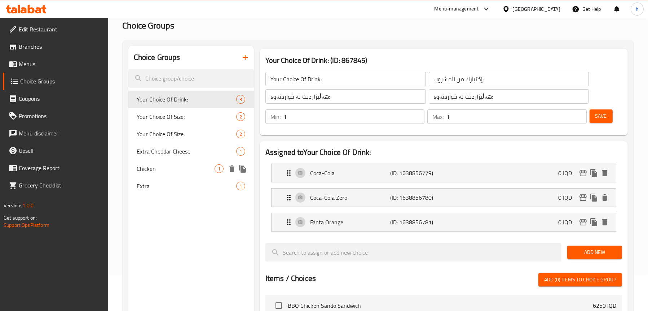
type input "0"
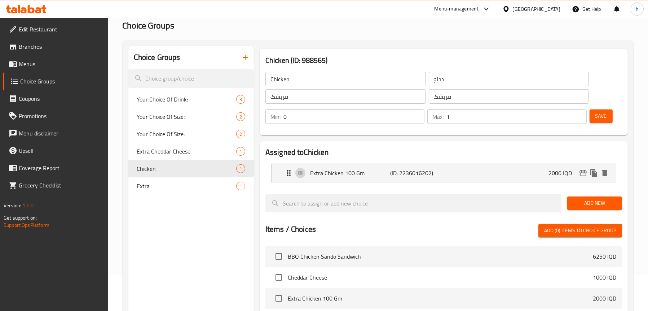
click at [296, 80] on input "Chicken" at bounding box center [346, 79] width 161 height 14
click at [280, 79] on input "Chicken" at bounding box center [346, 79] width 161 height 14
click at [267, 78] on input "Chicken" at bounding box center [346, 79] width 161 height 14
click at [279, 79] on input "Chicken" at bounding box center [346, 79] width 161 height 14
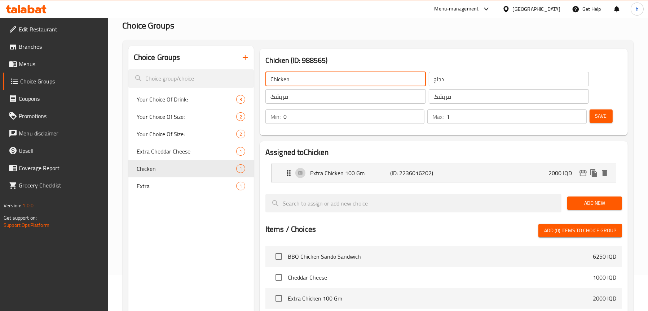
click at [279, 79] on input "Chicken" at bounding box center [346, 79] width 161 height 14
type input "E"
click at [440, 78] on input "دجاج" at bounding box center [509, 79] width 161 height 14
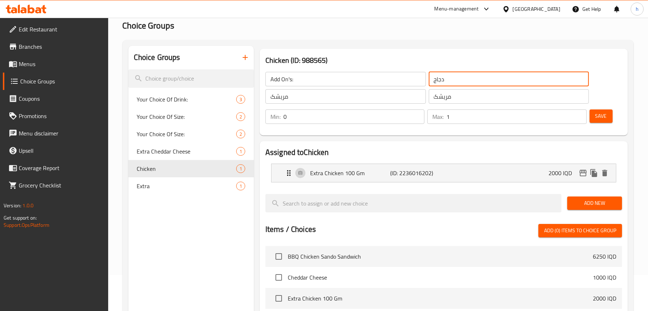
click at [440, 78] on input "دجاج" at bounding box center [509, 79] width 161 height 14
click at [326, 76] on input "Add On's:" at bounding box center [346, 79] width 161 height 14
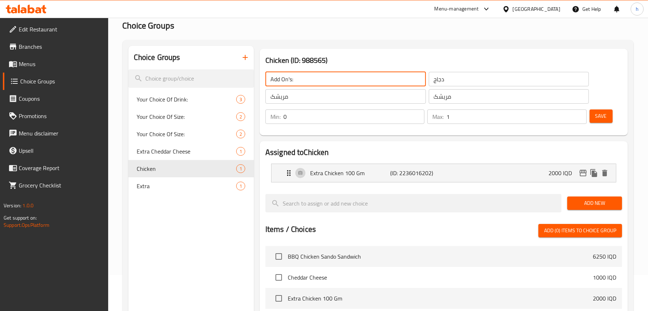
click at [326, 76] on input "Add On's:" at bounding box center [346, 79] width 161 height 14
type input "E"
type input "Add On's:"
click at [455, 81] on input "دجاج" at bounding box center [509, 79] width 161 height 14
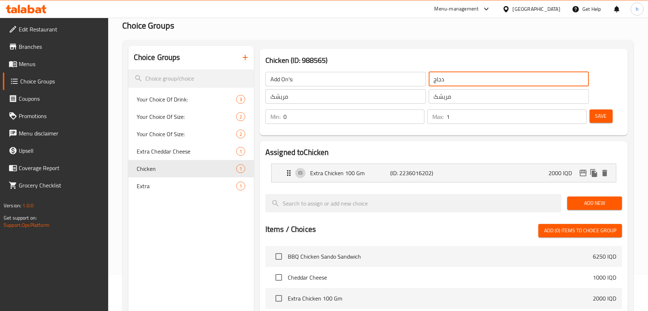
click at [455, 81] on input "دجاج" at bounding box center [509, 79] width 161 height 14
type input "اضافي"
click at [499, 100] on input "مریشک" at bounding box center [509, 96] width 161 height 14
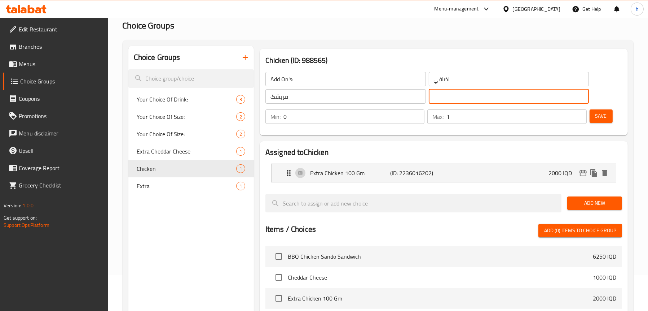
click at [313, 91] on input "مریشک" at bounding box center [346, 96] width 161 height 14
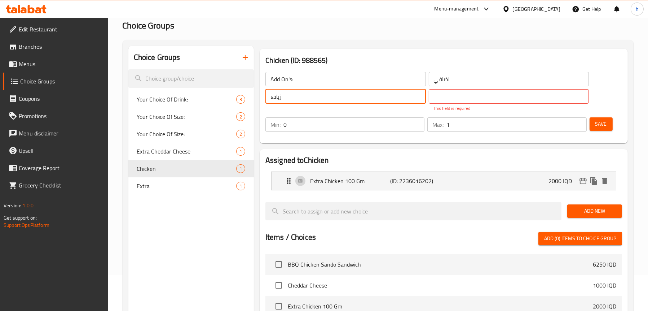
type input "زیادە"
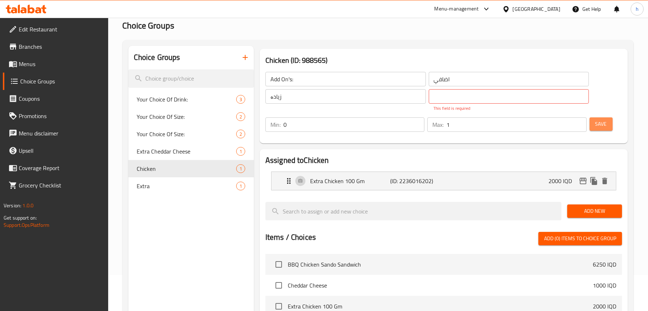
click at [596, 126] on span "Save" at bounding box center [602, 123] width 12 height 9
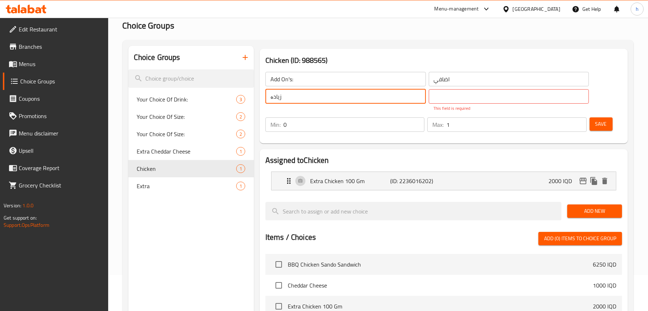
drag, startPoint x: 295, startPoint y: 96, endPoint x: 249, endPoint y: 100, distance: 46.0
click at [249, 100] on div "Choice Groups Your Choice Of Drink: 3 Your Choice Of Size: 2 Your Choice Of Siz…" at bounding box center [379, 271] width 503 height 451
click at [488, 92] on input "text" at bounding box center [509, 96] width 161 height 14
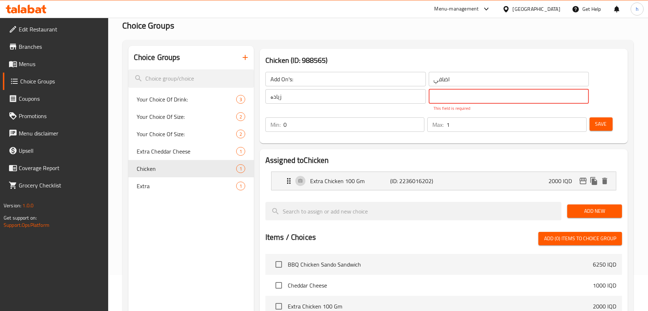
paste input "زیادە"
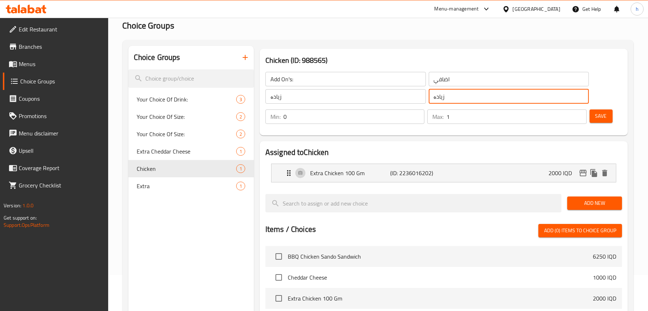
type input "زیادە"
click at [603, 118] on span "Save" at bounding box center [602, 115] width 12 height 9
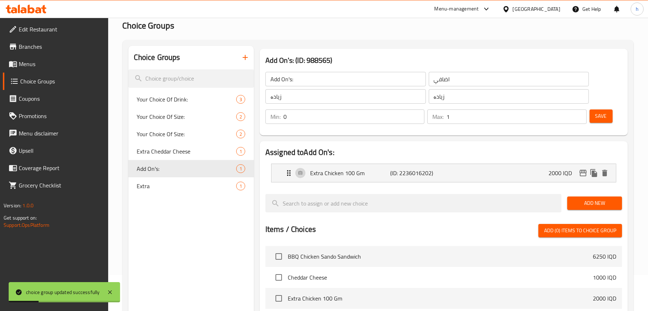
click at [30, 64] on span "Menus" at bounding box center [61, 64] width 84 height 9
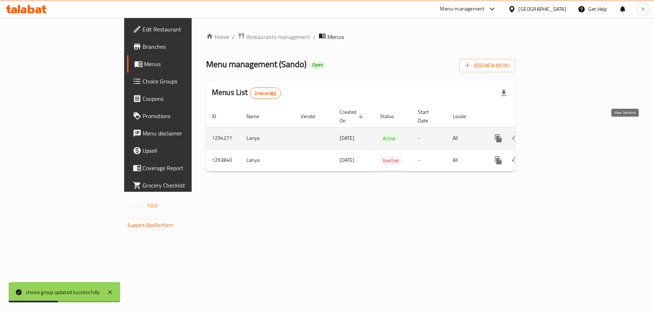
click at [554, 134] on icon "enhanced table" at bounding box center [550, 138] width 9 height 9
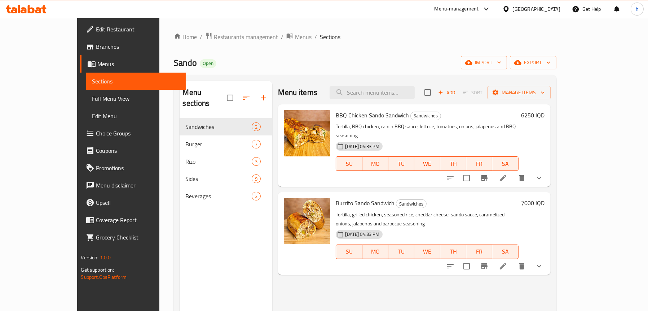
click at [92, 95] on span "Full Menu View" at bounding box center [136, 98] width 88 height 9
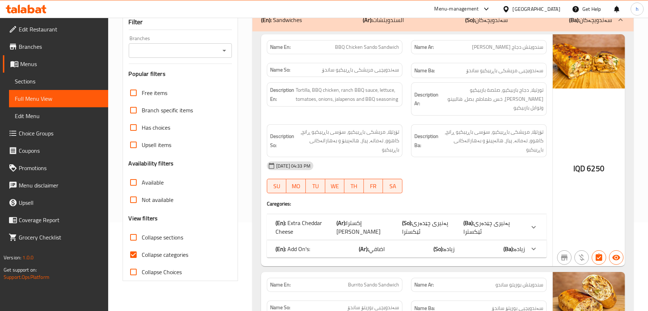
scroll to position [108, 0]
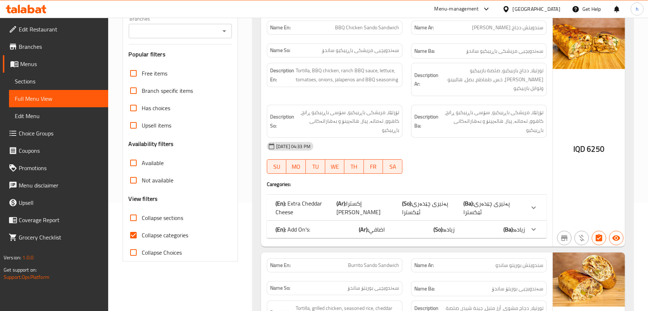
click at [346, 205] on b "(Ar):" at bounding box center [342, 203] width 10 height 11
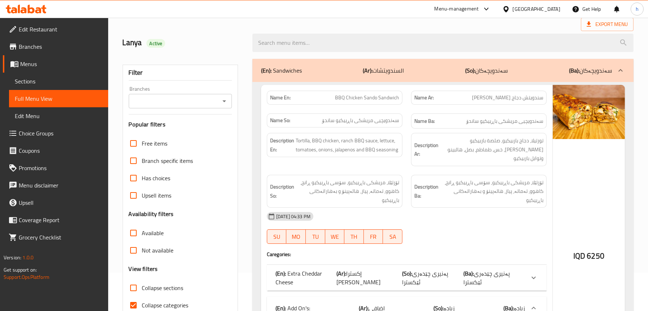
scroll to position [36, 0]
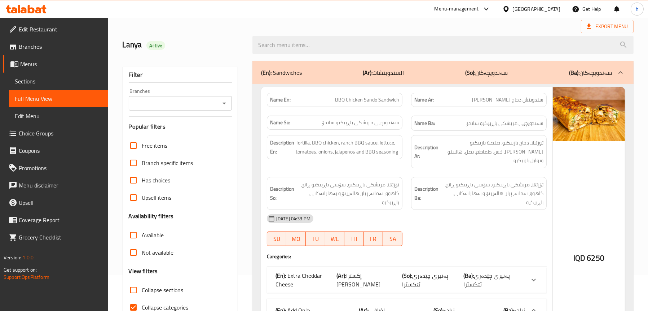
click at [199, 101] on input "Branches" at bounding box center [174, 103] width 87 height 10
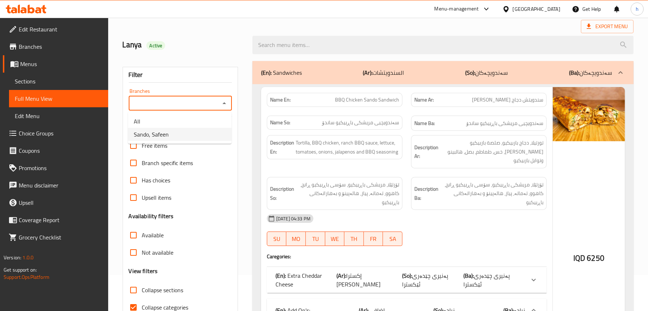
click at [174, 135] on li "Sando, Safeen" at bounding box center [180, 134] width 104 height 13
type input "Sando, Safeen"
click at [363, 98] on span "BBQ Chicken Sando Sandwich" at bounding box center [367, 100] width 64 height 8
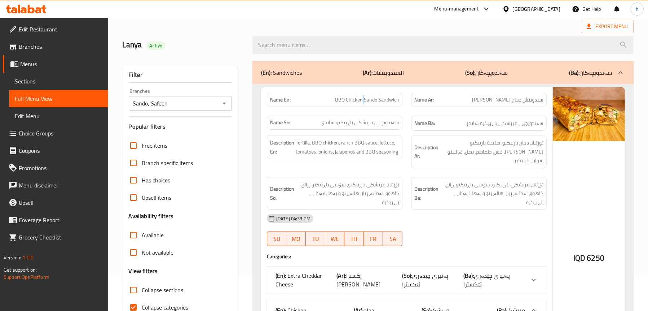
click at [363, 98] on span "BBQ Chicken Sando Sandwich" at bounding box center [367, 100] width 64 height 8
copy span "BBQ Chicken Sando Sandwich"
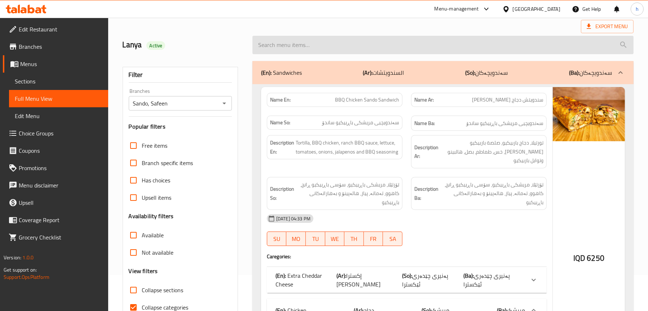
click at [331, 44] on input "search" at bounding box center [443, 45] width 381 height 18
paste input "BBQ Chicken Sando Sandwich"
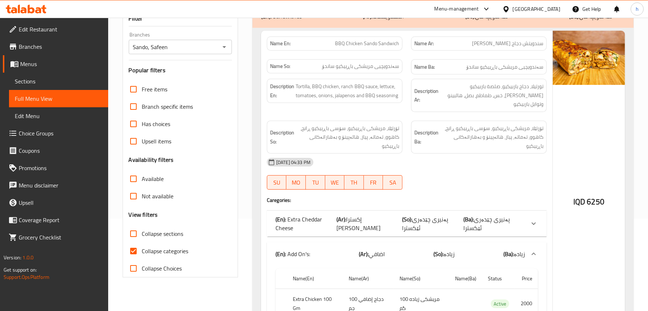
scroll to position [48, 0]
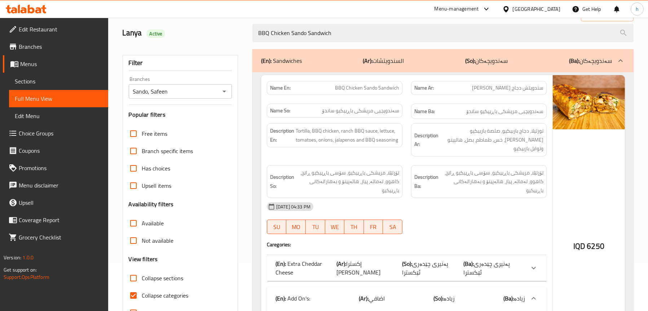
type input "BBQ Chicken Sando Sandwich"
click at [369, 258] on span "إكسترا [PERSON_NAME]" at bounding box center [359, 267] width 44 height 19
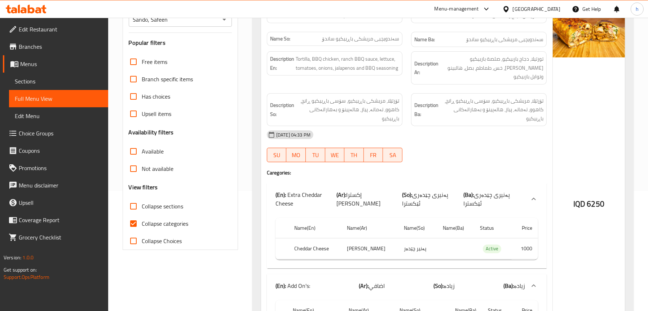
scroll to position [120, 0]
click at [381, 189] on span "إكسترا [PERSON_NAME]" at bounding box center [359, 198] width 44 height 19
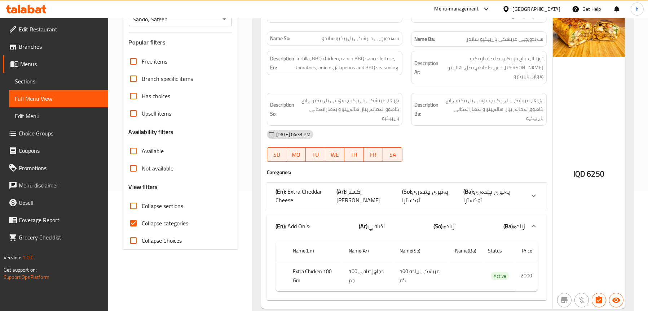
click at [403, 186] on b "(So):" at bounding box center [407, 191] width 10 height 11
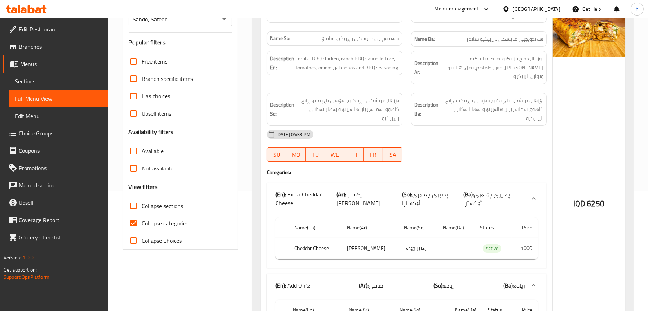
click at [402, 189] on b "(So):" at bounding box center [407, 194] width 10 height 11
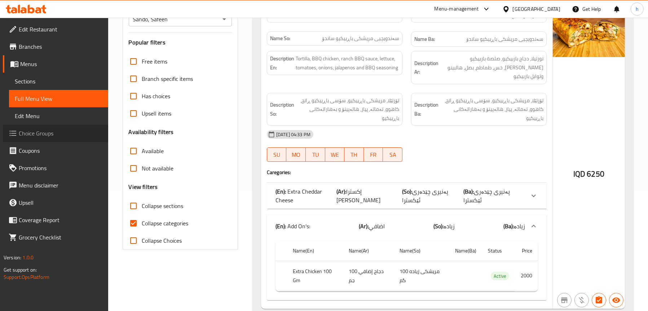
click at [37, 135] on span "Choice Groups" at bounding box center [61, 133] width 84 height 9
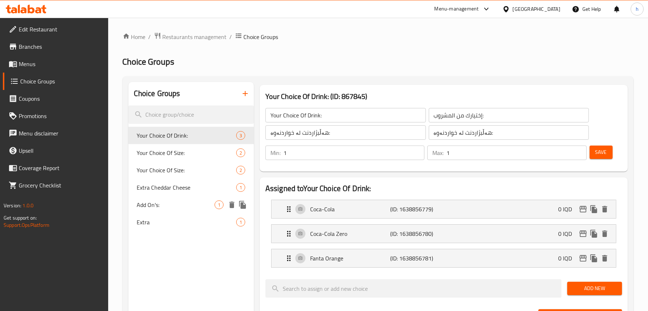
click at [159, 205] on span "Add On's:" at bounding box center [176, 204] width 78 height 9
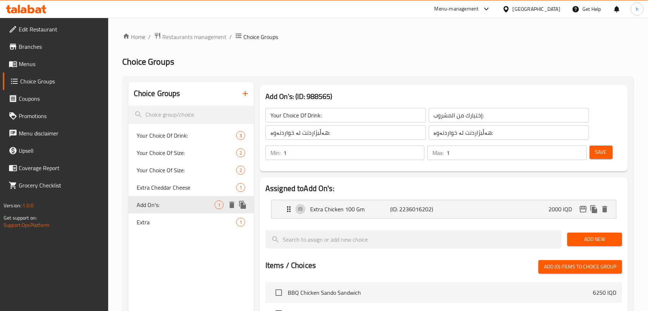
type input "Add On's:"
type input "اضافي"
type input "زیادە"
type input "0"
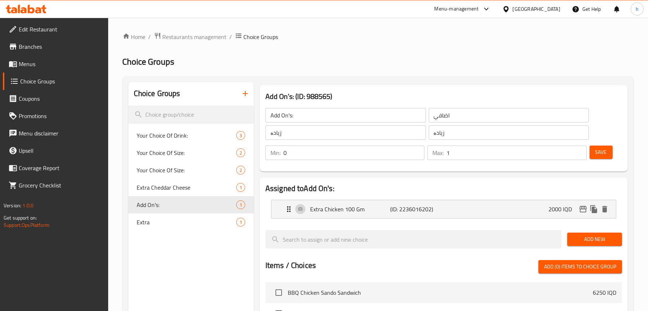
click at [297, 120] on input "Add On's:" at bounding box center [346, 115] width 161 height 14
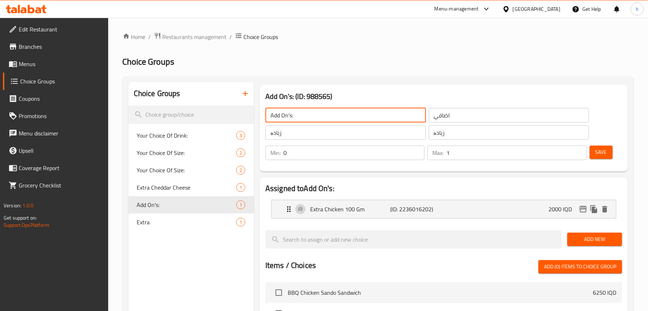
click at [297, 120] on input "Add On's:" at bounding box center [346, 115] width 161 height 14
click at [296, 114] on input "چهحجکەن" at bounding box center [346, 115] width 161 height 14
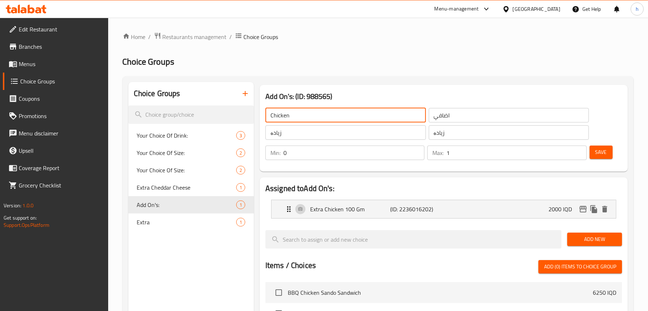
type input "Chicken"
click at [442, 119] on input "اضافي" at bounding box center [509, 115] width 161 height 14
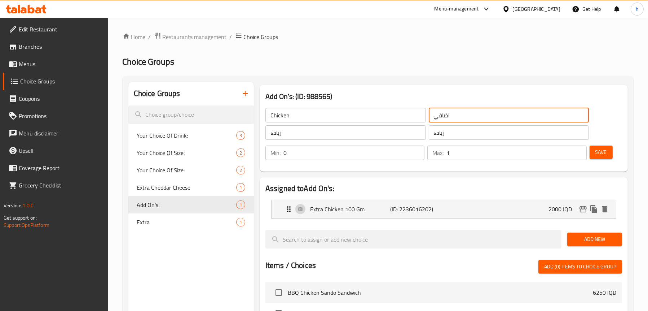
click at [442, 119] on input "اضافي" at bounding box center [509, 115] width 161 height 14
type input "دجاج"
click at [295, 129] on input "زیادە" at bounding box center [346, 132] width 161 height 14
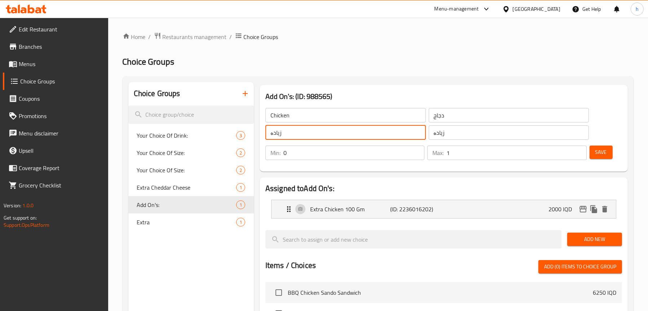
click at [295, 129] on input "زیادە" at bounding box center [346, 132] width 161 height 14
drag, startPoint x: 295, startPoint y: 129, endPoint x: 262, endPoint y: 132, distance: 33.3
click at [262, 132] on div "Chicken ​ دجاج ​ مریشک ​ زیادە ​" at bounding box center [427, 124] width 332 height 40
type input "مریشک"
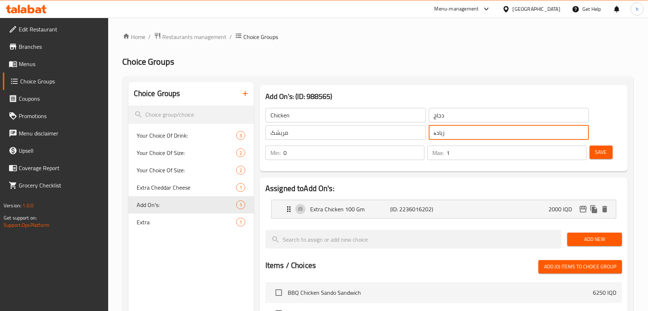
drag, startPoint x: 466, startPoint y: 131, endPoint x: 424, endPoint y: 136, distance: 42.5
click at [424, 136] on div "Chicken ​ دجاج ​ مریشک ​ زیادە ​" at bounding box center [427, 124] width 332 height 40
paste input "مریشک"
type input "مریشک"
click at [602, 155] on span "Save" at bounding box center [602, 152] width 12 height 9
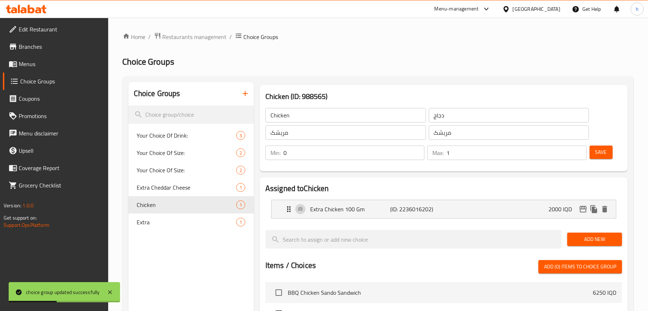
click at [29, 62] on span "Menus" at bounding box center [61, 64] width 84 height 9
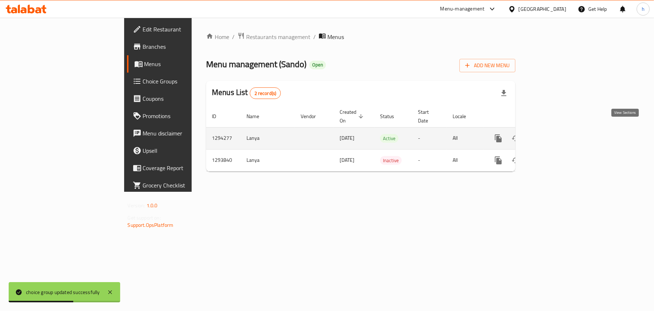
click at [553, 135] on icon "enhanced table" at bounding box center [550, 138] width 6 height 6
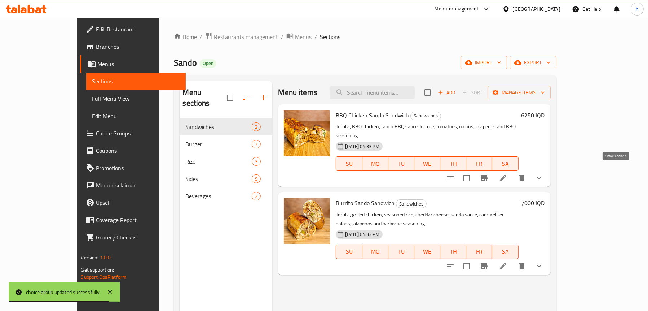
click at [544, 174] on icon "show more" at bounding box center [539, 178] width 9 height 9
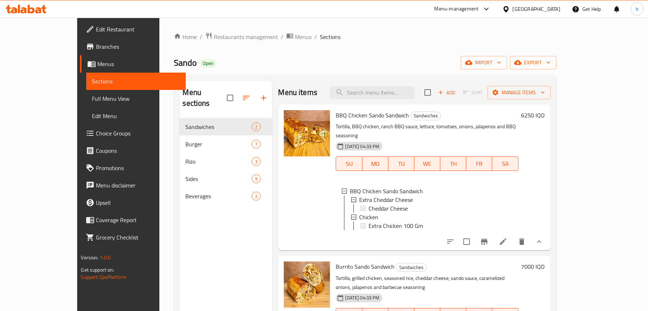
scroll to position [0, 0]
click at [184, 238] on div "Menu sections Sandwiches 2 Burger 7 Rizo 3 Sides 9 Beverages 2" at bounding box center [226, 236] width 93 height 311
click at [92, 97] on span "Full Menu View" at bounding box center [136, 98] width 88 height 9
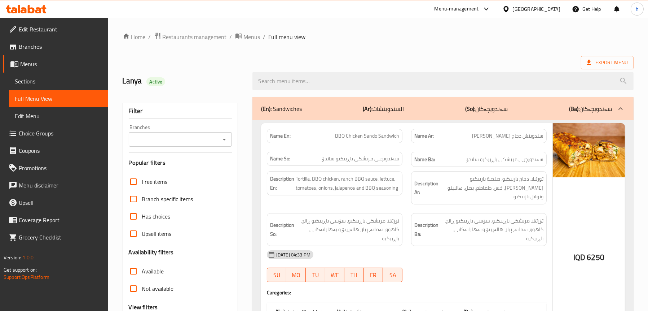
click at [223, 137] on icon "Open" at bounding box center [224, 139] width 9 height 9
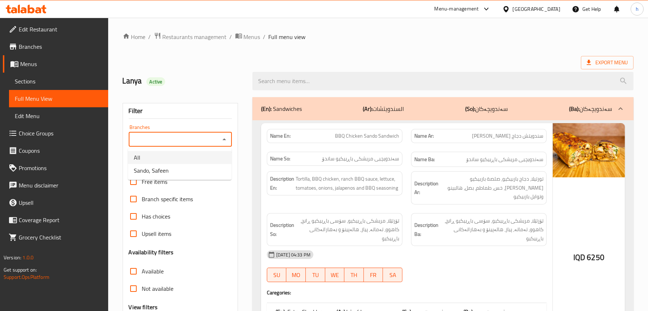
click at [193, 158] on li "All" at bounding box center [180, 157] width 104 height 13
type input "All"
click at [193, 137] on input "All" at bounding box center [174, 139] width 87 height 10
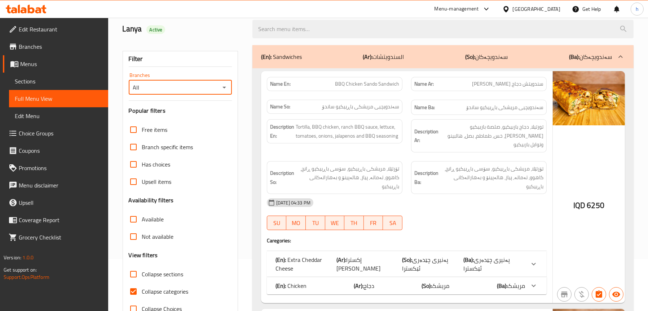
scroll to position [144, 0]
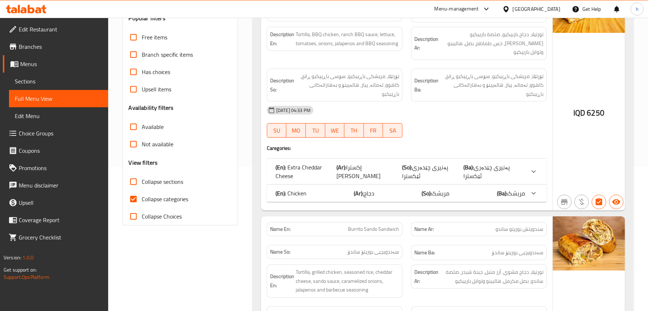
click at [404, 170] on div "(En): Chicken (Ar): دجاج (So): مریشک (Ba): مریشک" at bounding box center [401, 171] width 250 height 17
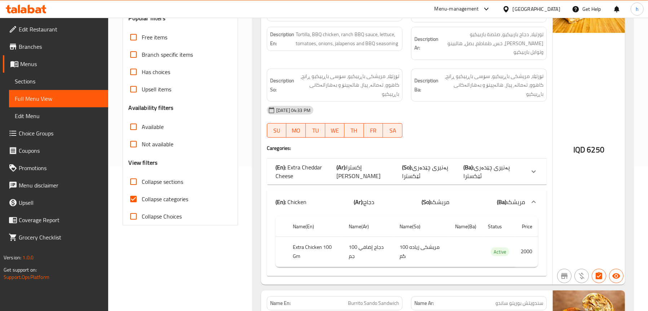
click at [32, 137] on span "Choice Groups" at bounding box center [61, 133] width 84 height 9
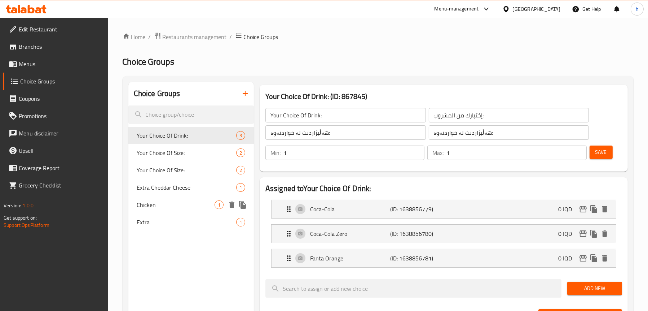
click at [157, 205] on span "Chicken" at bounding box center [176, 204] width 78 height 9
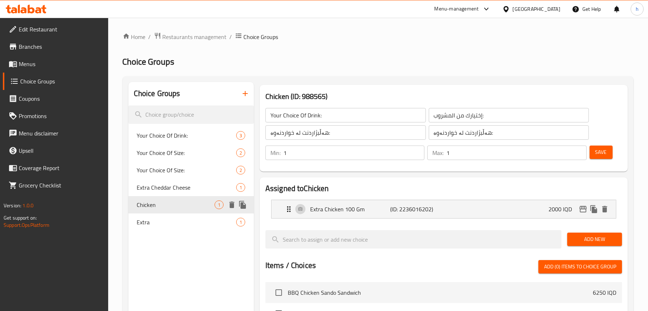
type input "Chicken"
type input "دجاج"
type input "مریشک"
type input "0"
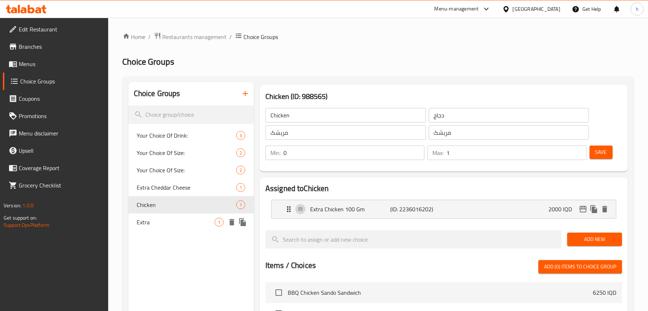
click at [160, 221] on span "Extra" at bounding box center [176, 222] width 78 height 9
type input "Extra"
type input "اضافي"
type input "زياده"
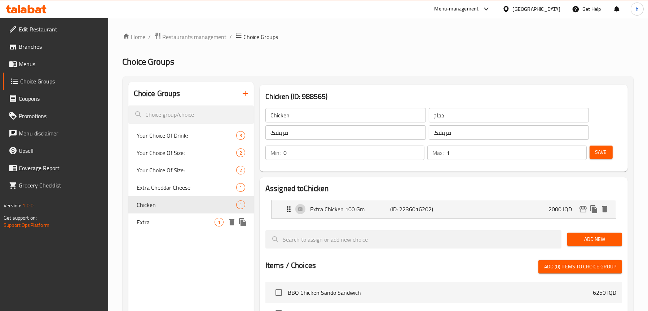
type input "0"
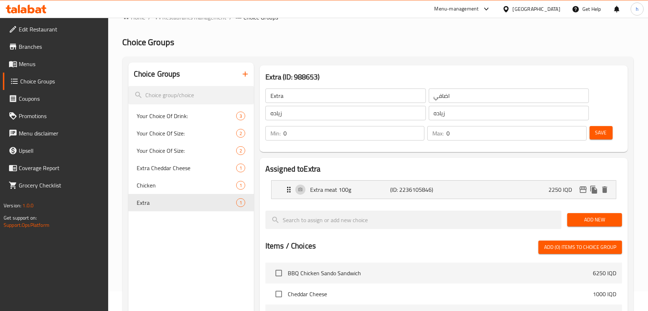
scroll to position [36, 0]
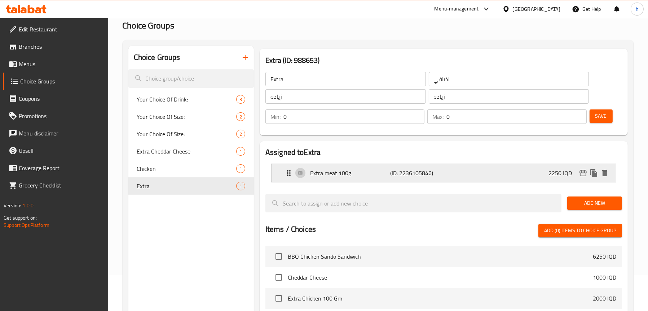
click at [375, 176] on p "Extra meat 100g" at bounding box center [350, 172] width 80 height 9
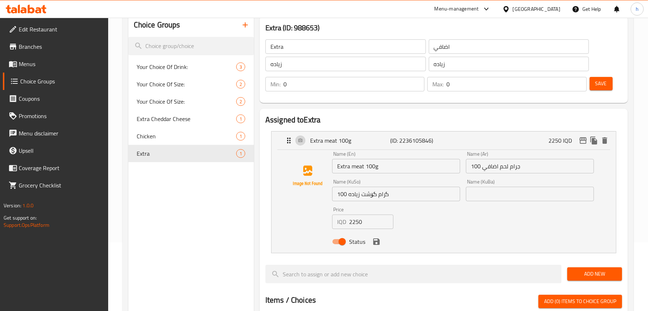
scroll to position [108, 0]
